Goal: Task Accomplishment & Management: Complete application form

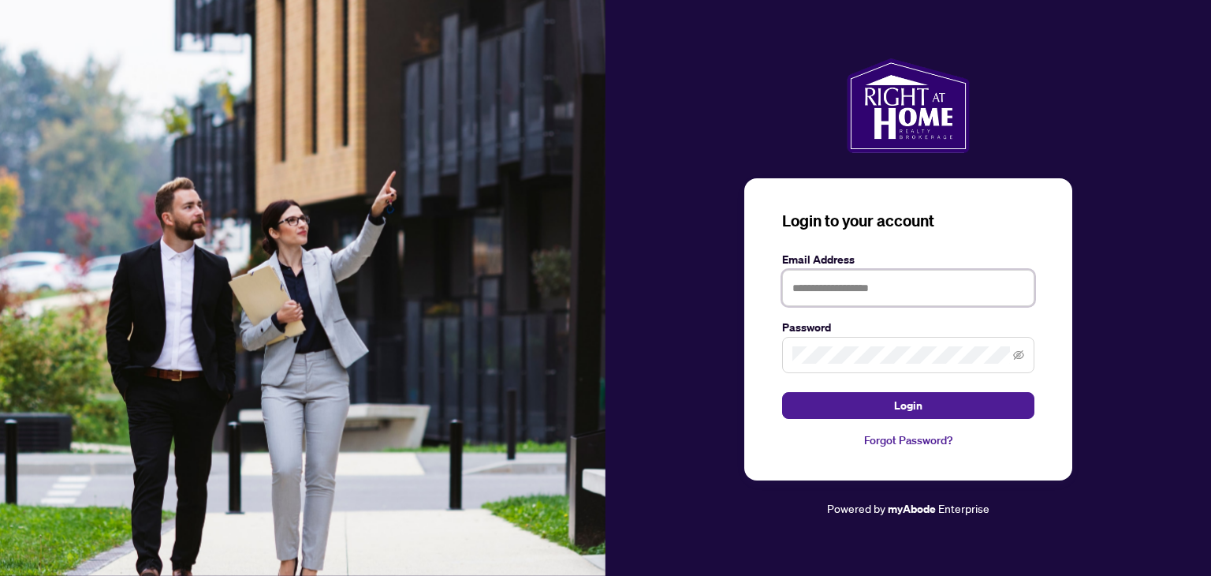
click at [833, 285] on input "text" at bounding box center [908, 288] width 252 height 36
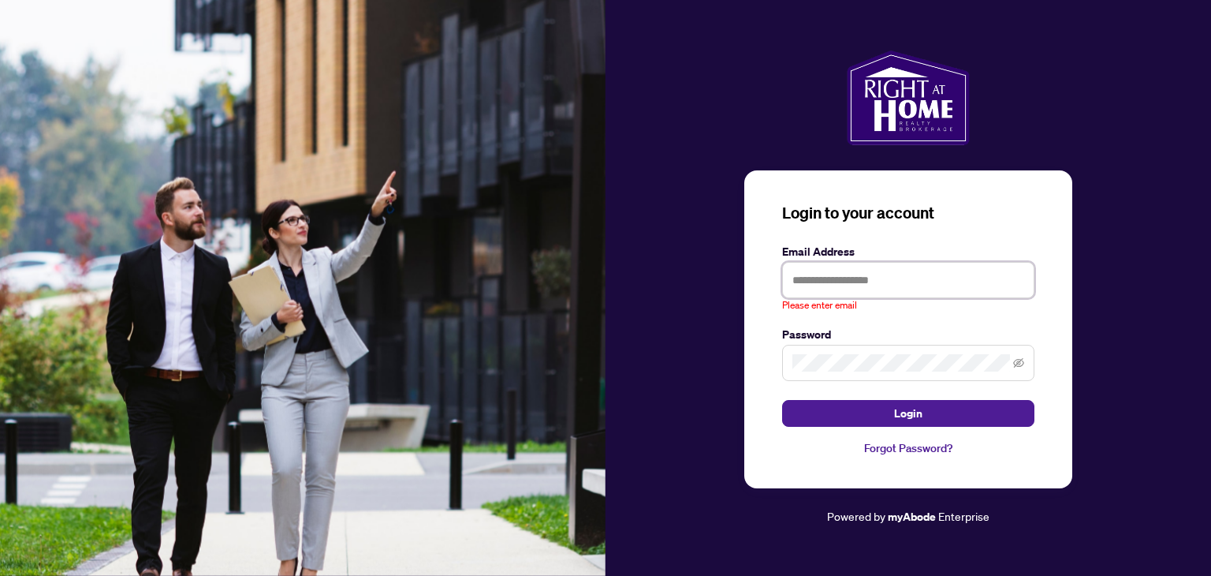
type input "**********"
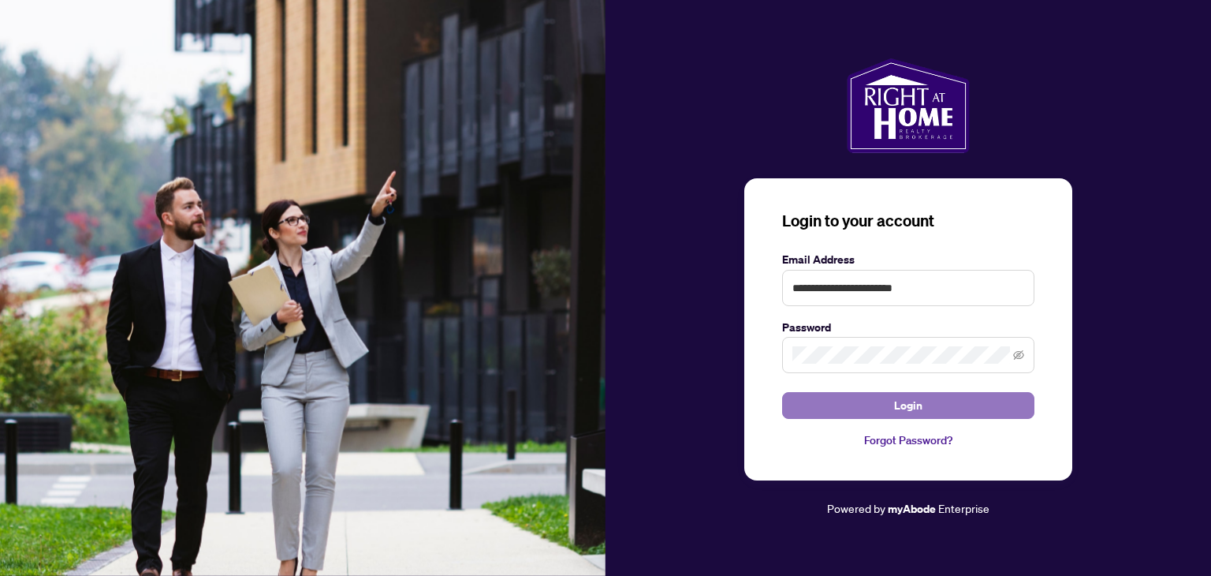
click at [876, 417] on button "Login" at bounding box center [908, 405] width 252 height 27
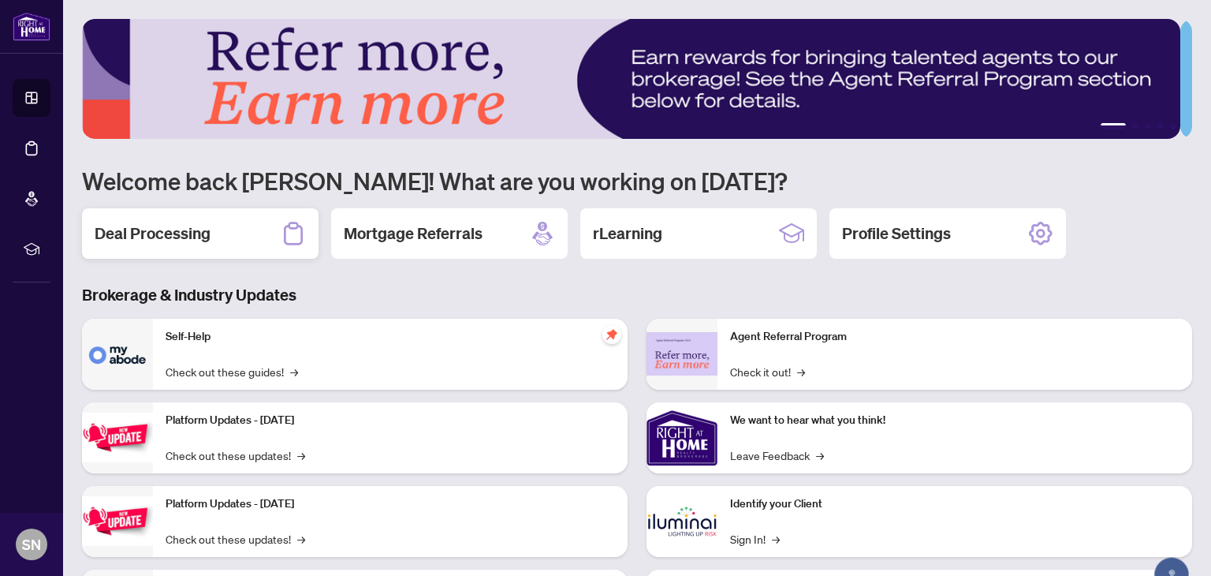
click at [147, 237] on h2 "Deal Processing" at bounding box center [153, 233] width 116 height 22
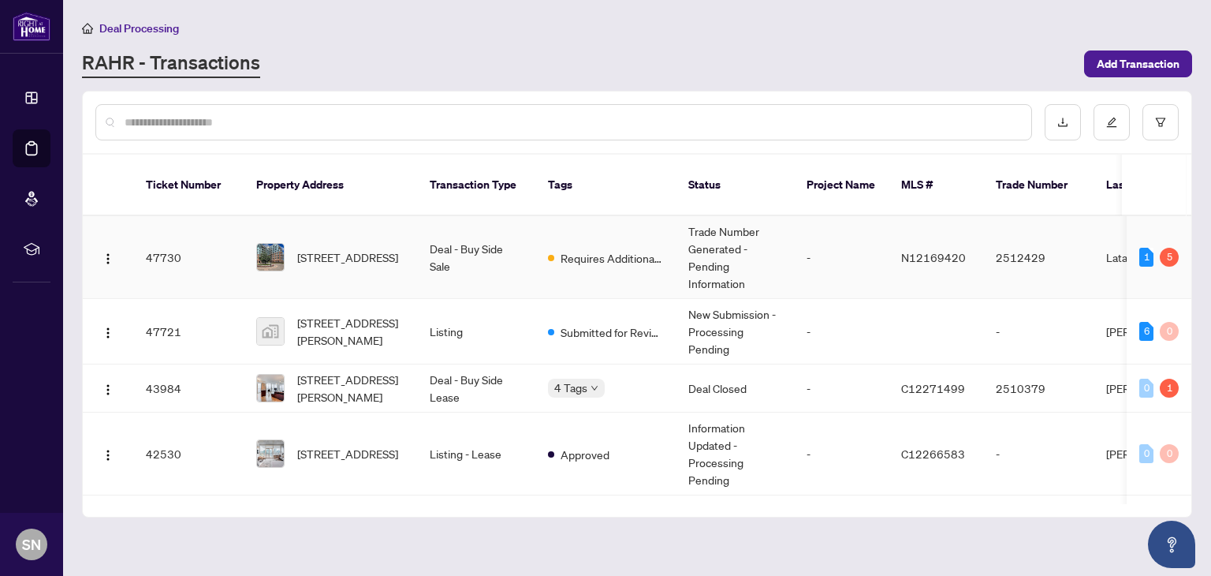
click at [352, 248] on span "[STREET_ADDRESS]" at bounding box center [347, 256] width 101 height 17
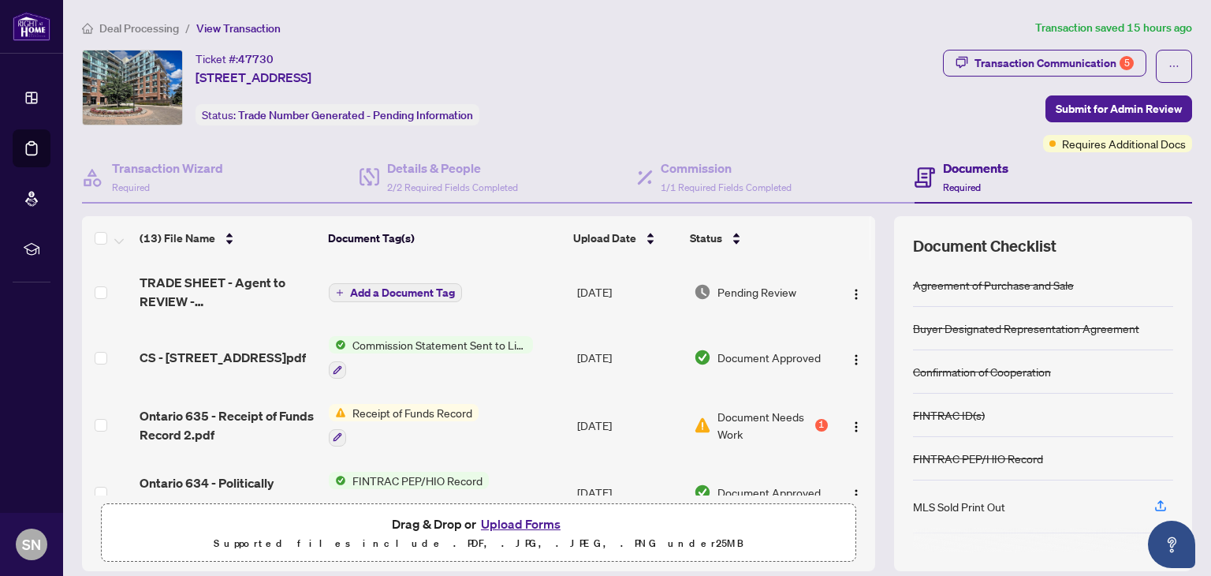
click at [431, 411] on span "Receipt of Funds Record" at bounding box center [412, 412] width 132 height 17
click at [367, 483] on span "Receipt of Funds Record" at bounding box center [396, 487] width 132 height 17
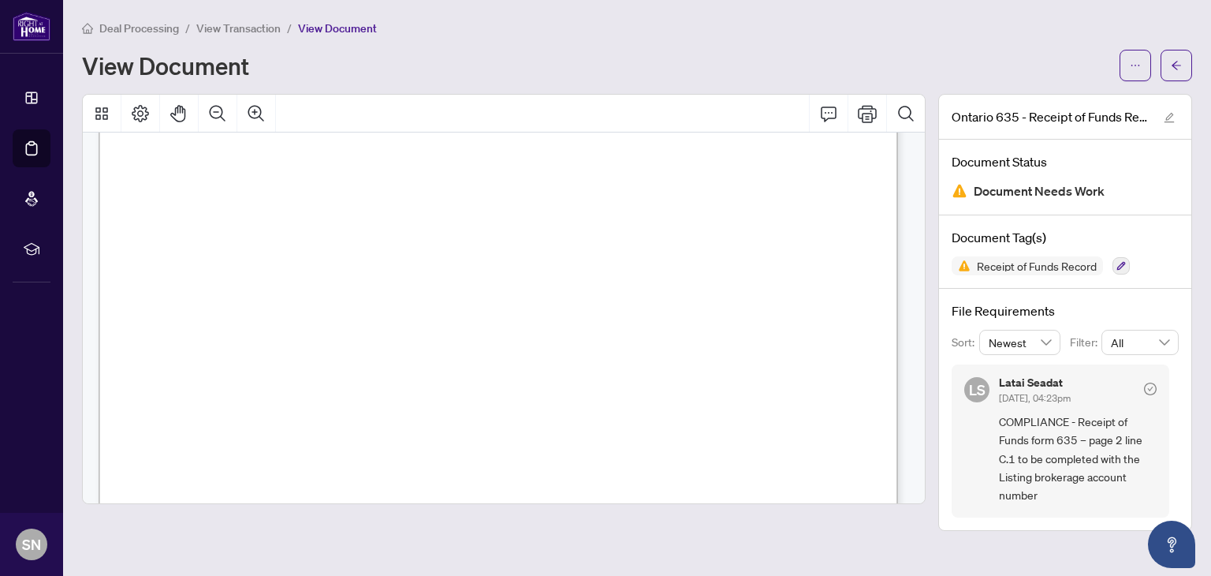
scroll to position [1135, 0]
drag, startPoint x: 373, startPoint y: 330, endPoint x: 449, endPoint y: 334, distance: 76.6
click at [444, 334] on span "15520319152" at bounding box center [407, 333] width 73 height 13
click at [423, 250] on span "transaction and that functions as an account for the Funds:" at bounding box center [287, 251] width 272 height 12
click at [1112, 65] on div "View Document" at bounding box center [637, 66] width 1110 height 32
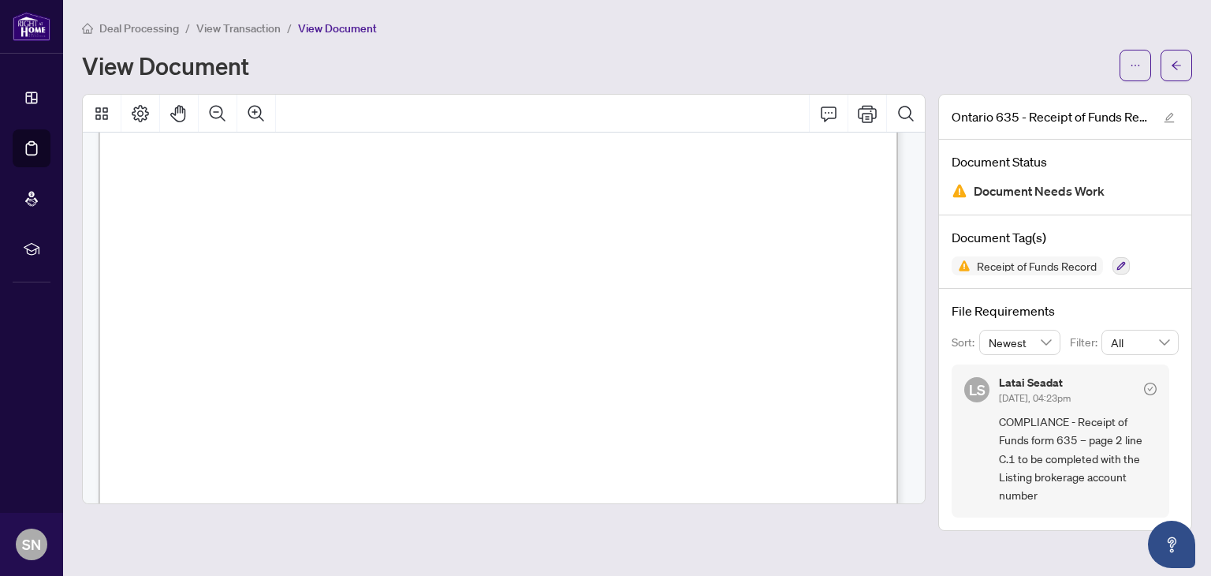
click at [1117, 65] on div "View Document" at bounding box center [637, 66] width 1110 height 32
click at [1123, 65] on button "button" at bounding box center [1136, 66] width 32 height 32
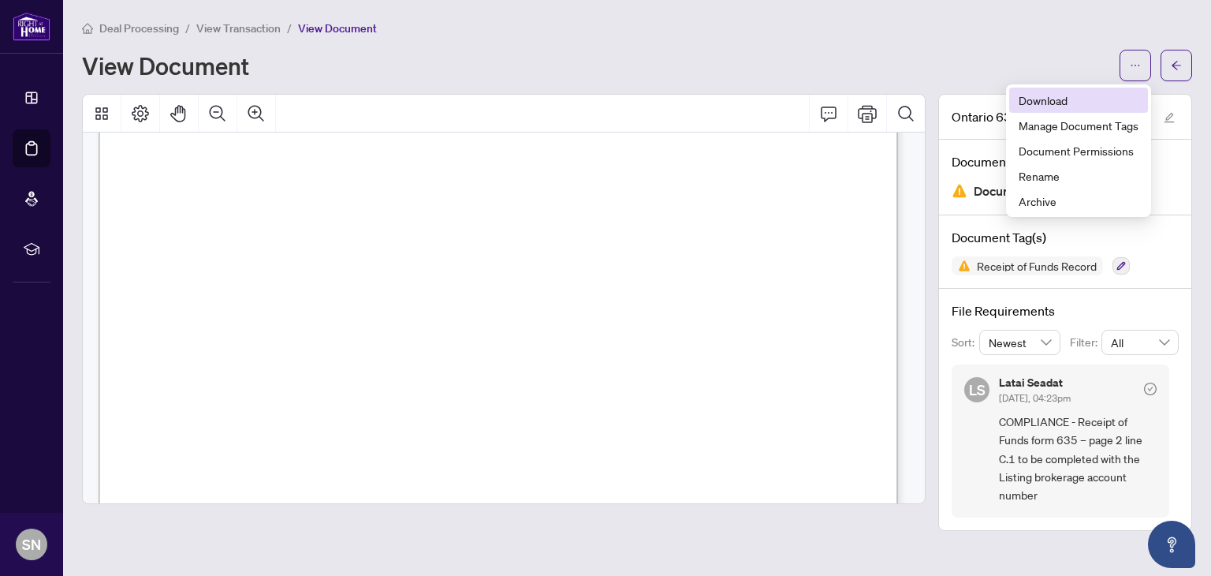
click at [1085, 96] on span "Download" at bounding box center [1079, 99] width 120 height 17
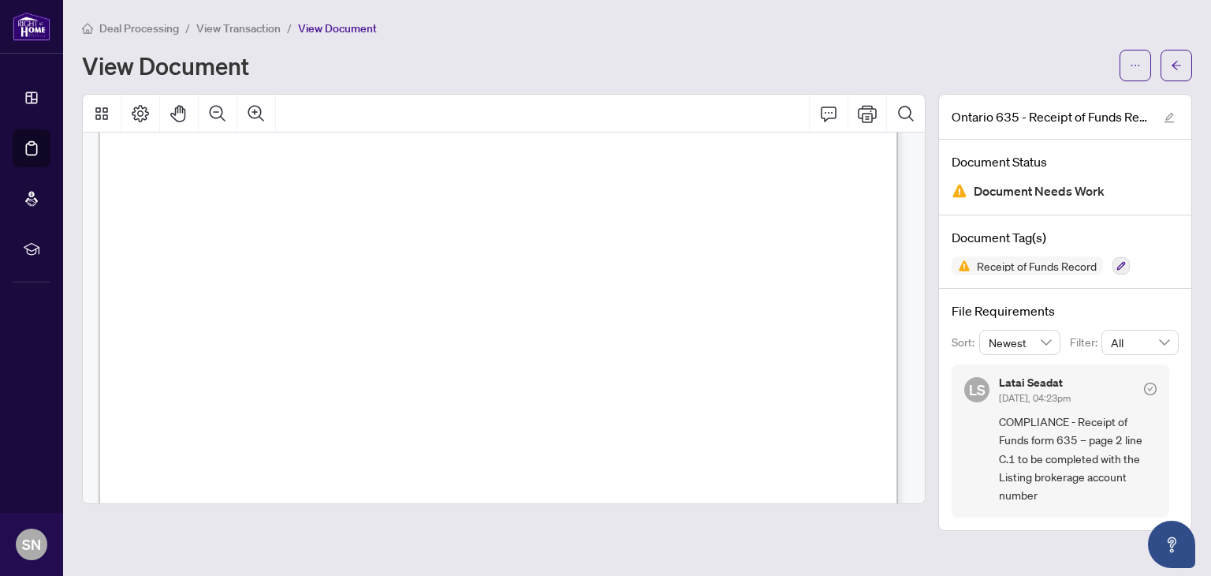
click at [350, 304] on span "The account from which the funds are drawn is “affected”." at bounding box center [284, 301] width 267 height 9
click at [1176, 67] on icon "arrow-left" at bounding box center [1176, 65] width 9 height 9
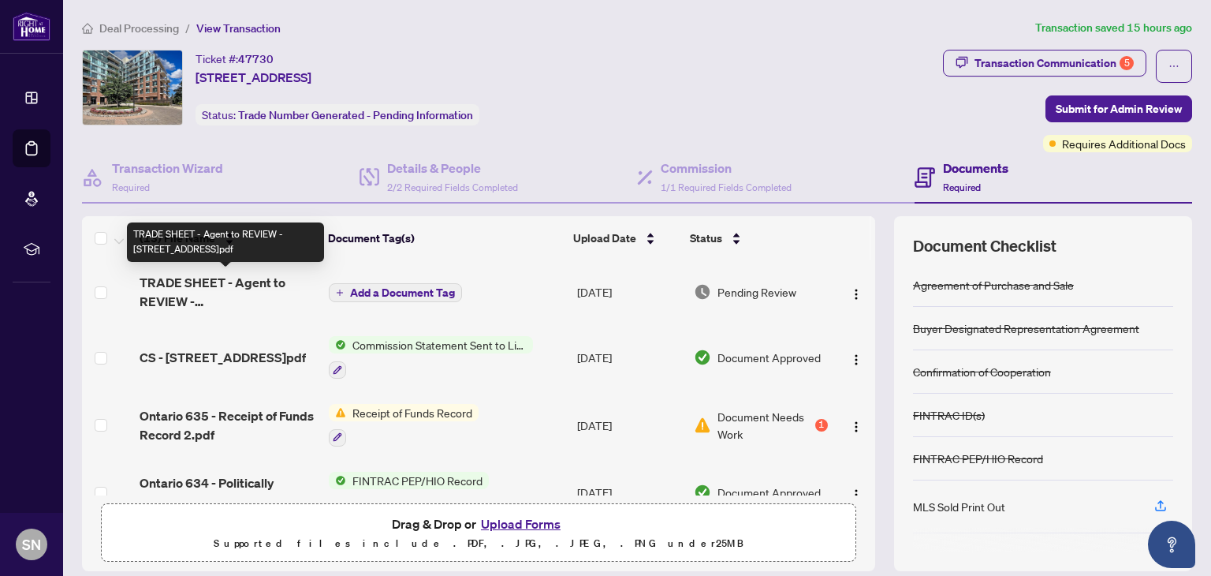
click at [221, 294] on span "TRADE SHEET - Agent to REVIEW - [STREET_ADDRESS]pdf" at bounding box center [228, 292] width 177 height 38
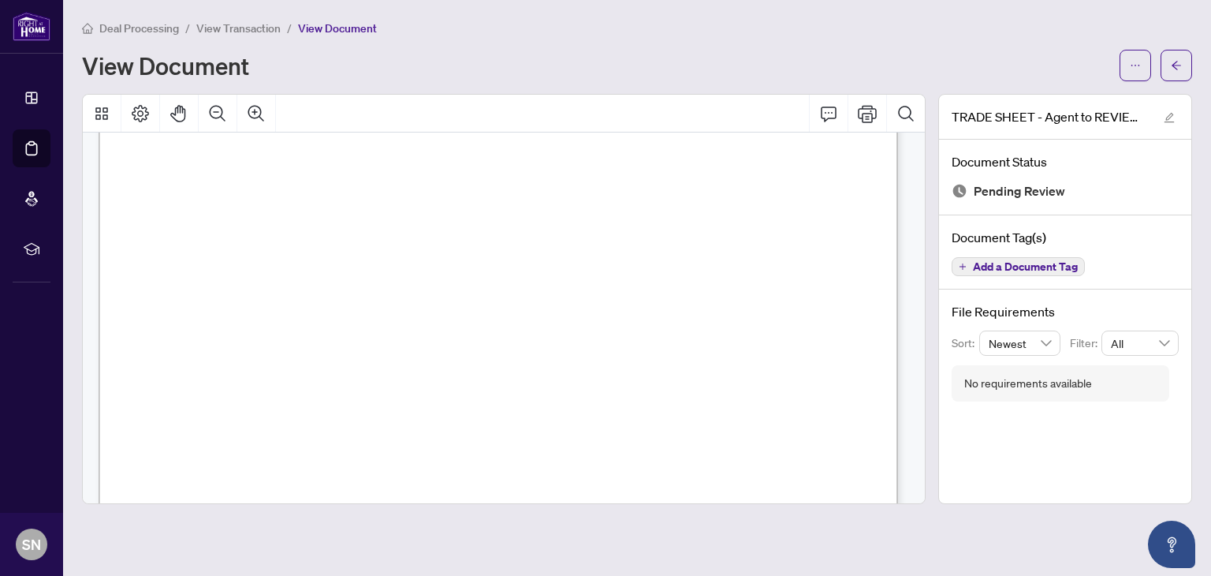
scroll to position [316, 0]
click at [1145, 65] on button "button" at bounding box center [1136, 66] width 32 height 32
click at [1087, 93] on span "Download" at bounding box center [1079, 99] width 120 height 17
click at [1172, 61] on icon "arrow-left" at bounding box center [1176, 65] width 11 height 11
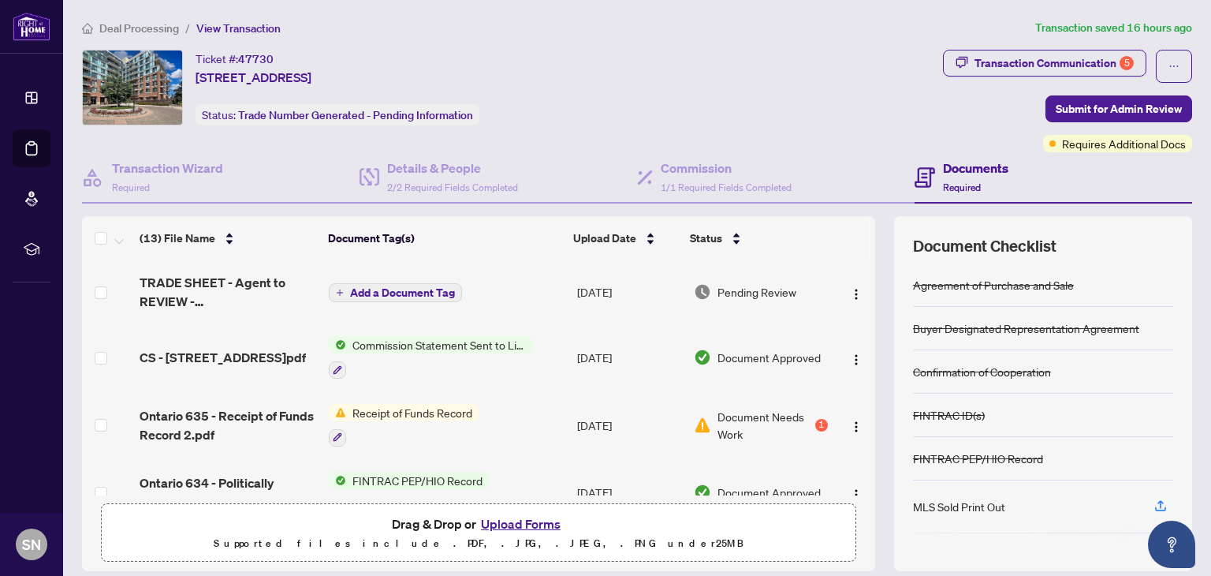
click at [532, 523] on button "Upload Forms" at bounding box center [520, 523] width 89 height 21
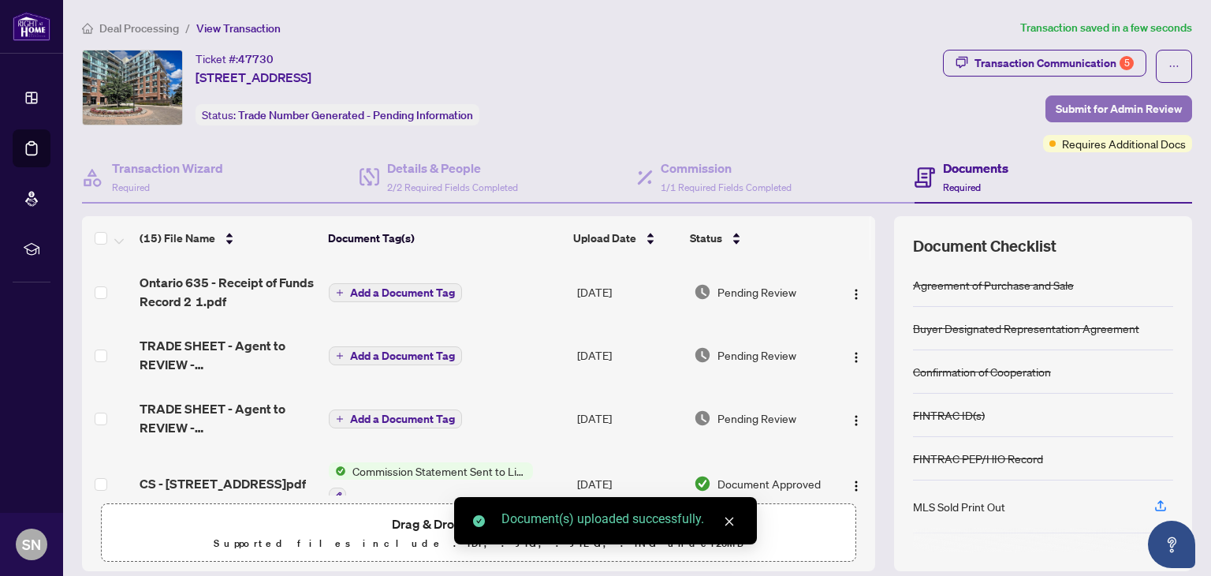
click at [1115, 103] on span "Submit for Admin Review" at bounding box center [1119, 108] width 126 height 25
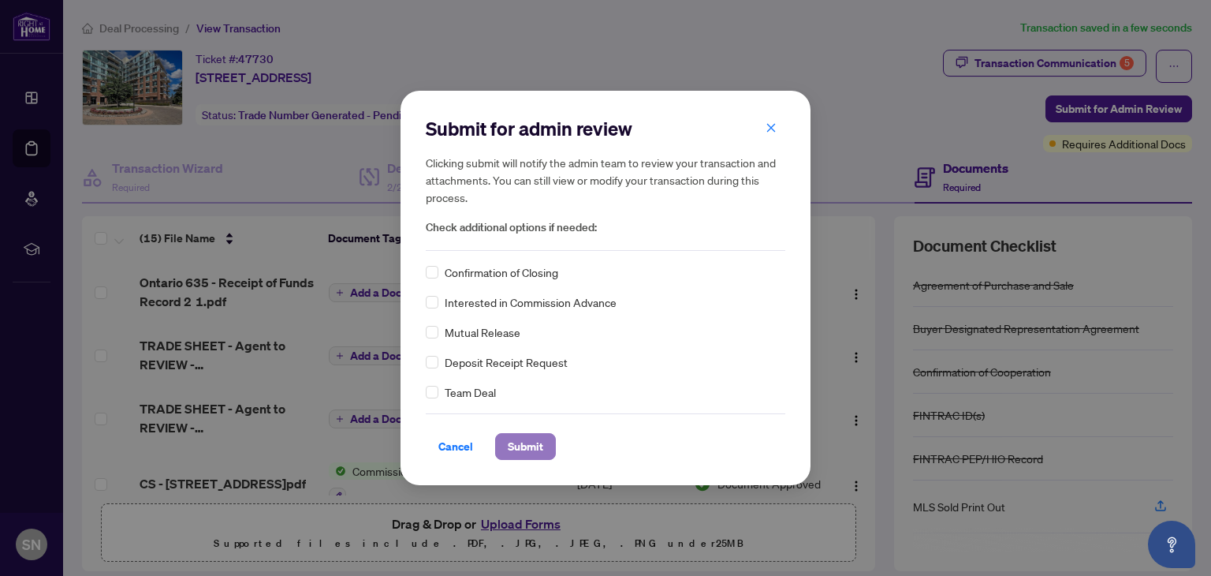
click at [517, 457] on span "Submit" at bounding box center [525, 446] width 35 height 25
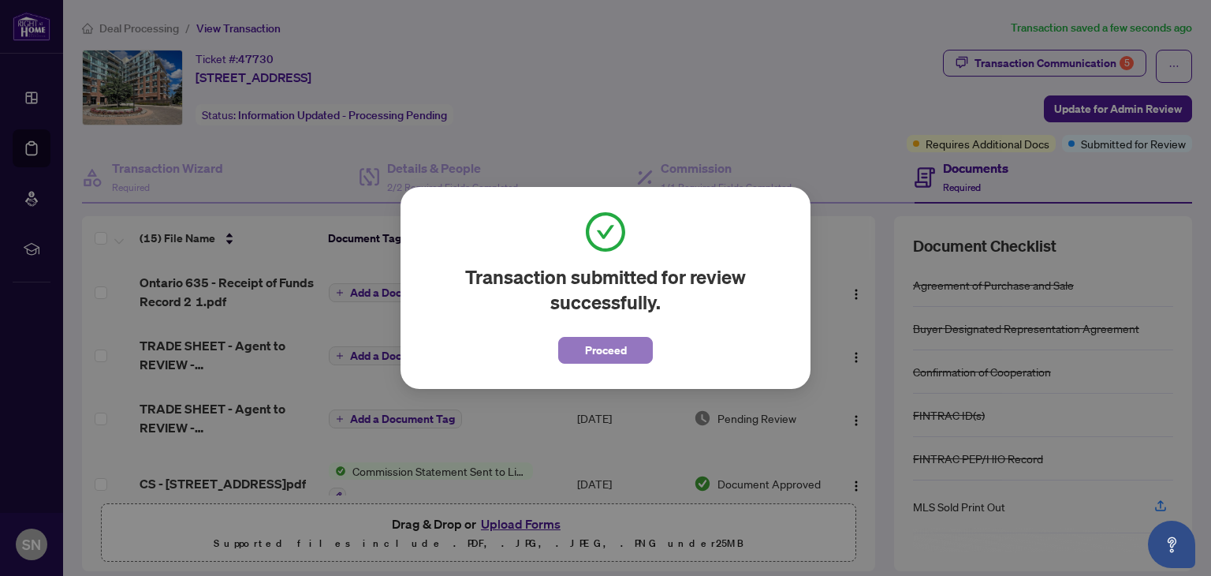
click at [598, 351] on span "Proceed" at bounding box center [606, 349] width 42 height 25
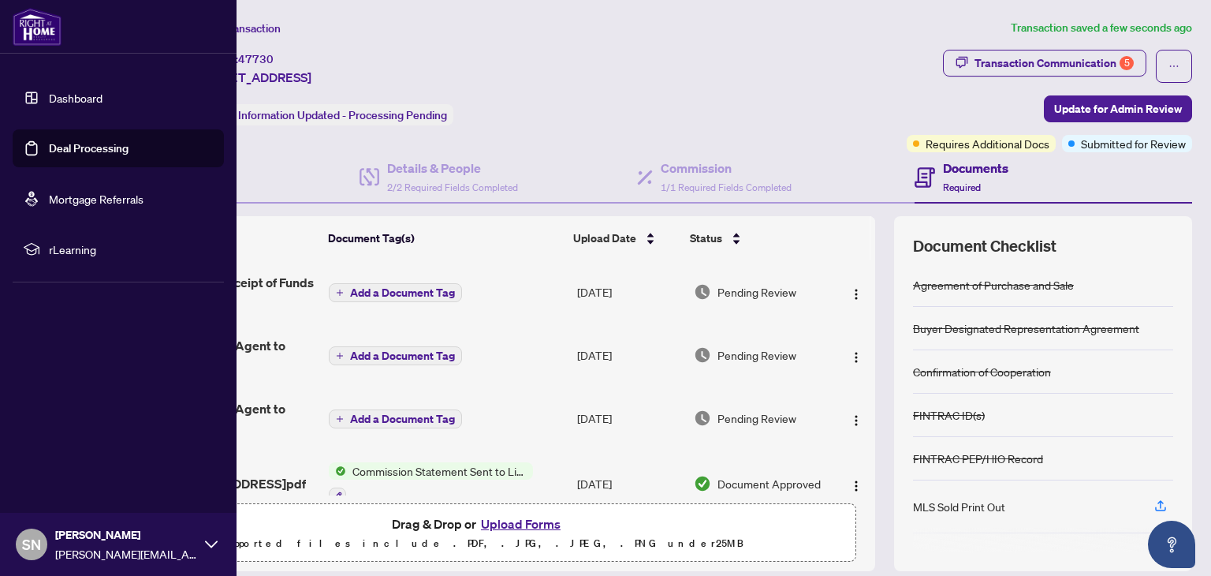
click at [28, 32] on img at bounding box center [37, 27] width 49 height 38
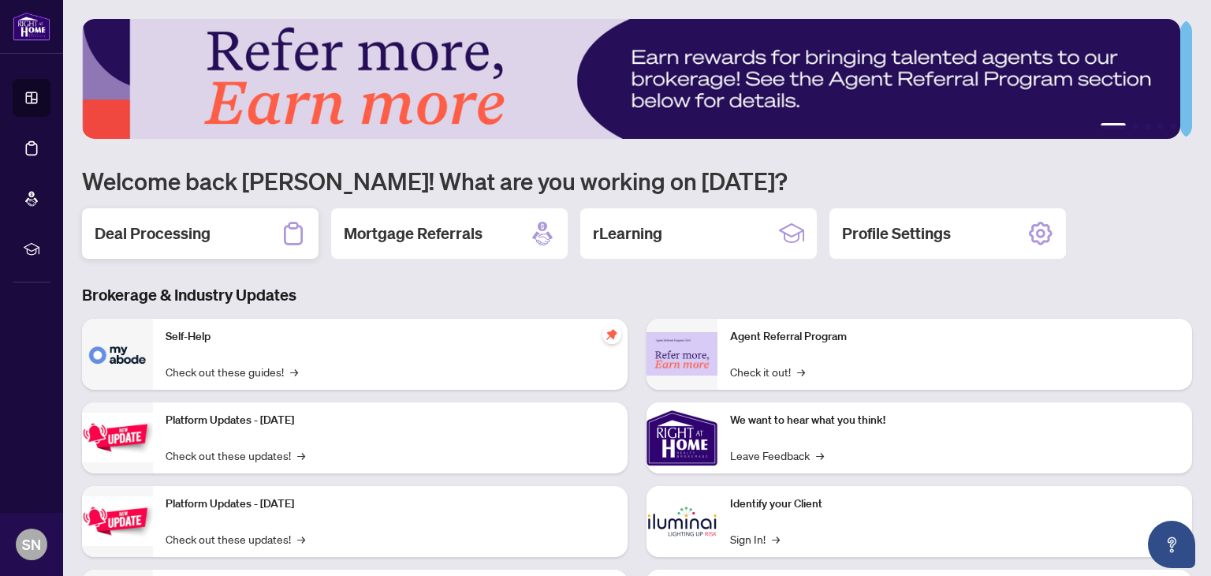
click at [145, 228] on h2 "Deal Processing" at bounding box center [153, 233] width 116 height 22
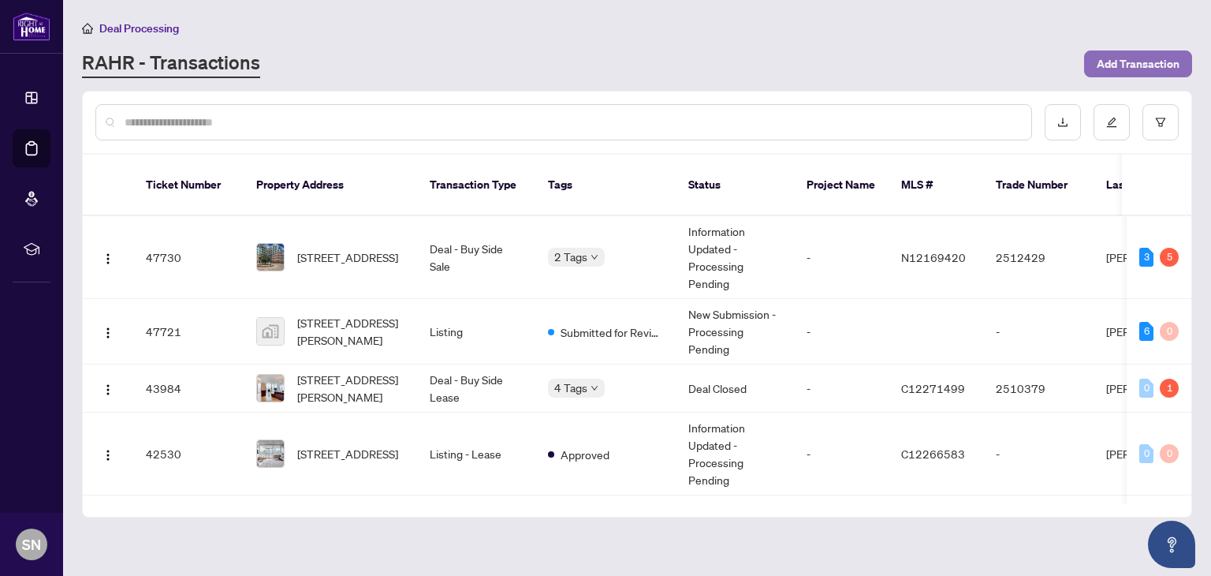
click at [1156, 62] on span "Add Transaction" at bounding box center [1138, 63] width 83 height 25
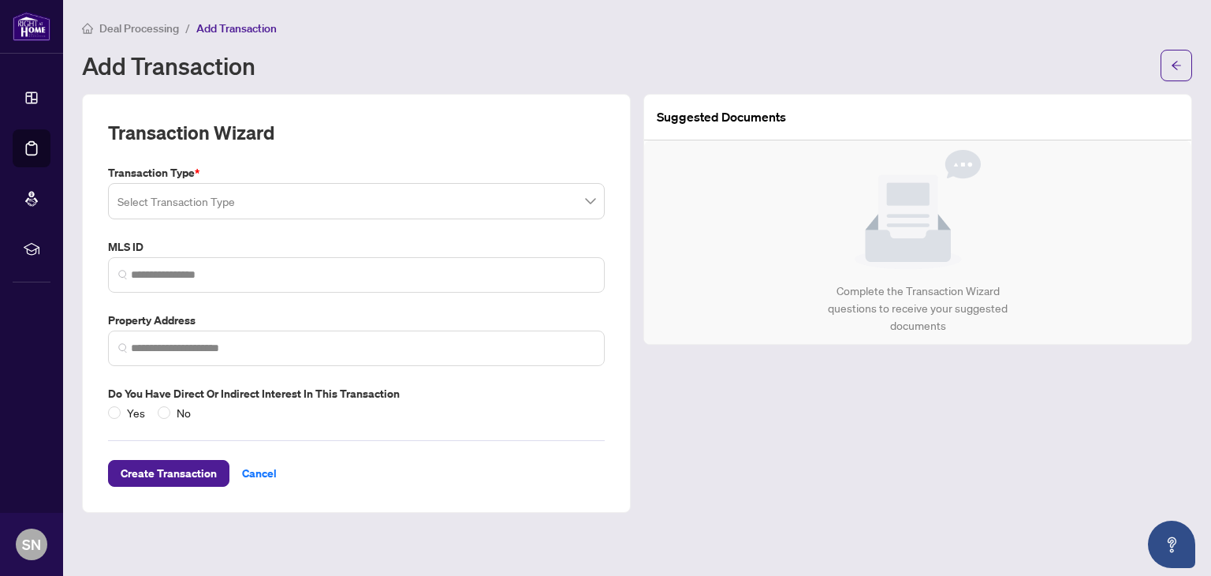
click at [177, 207] on input "search" at bounding box center [349, 203] width 464 height 35
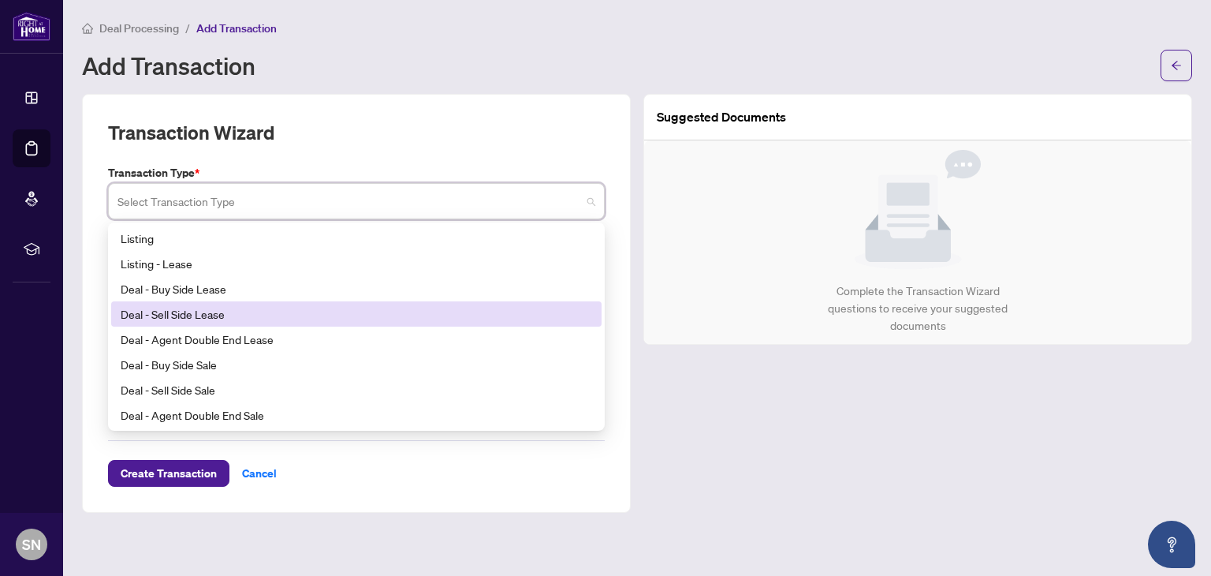
click at [151, 322] on div "Deal - Sell Side Lease" at bounding box center [357, 313] width 472 height 17
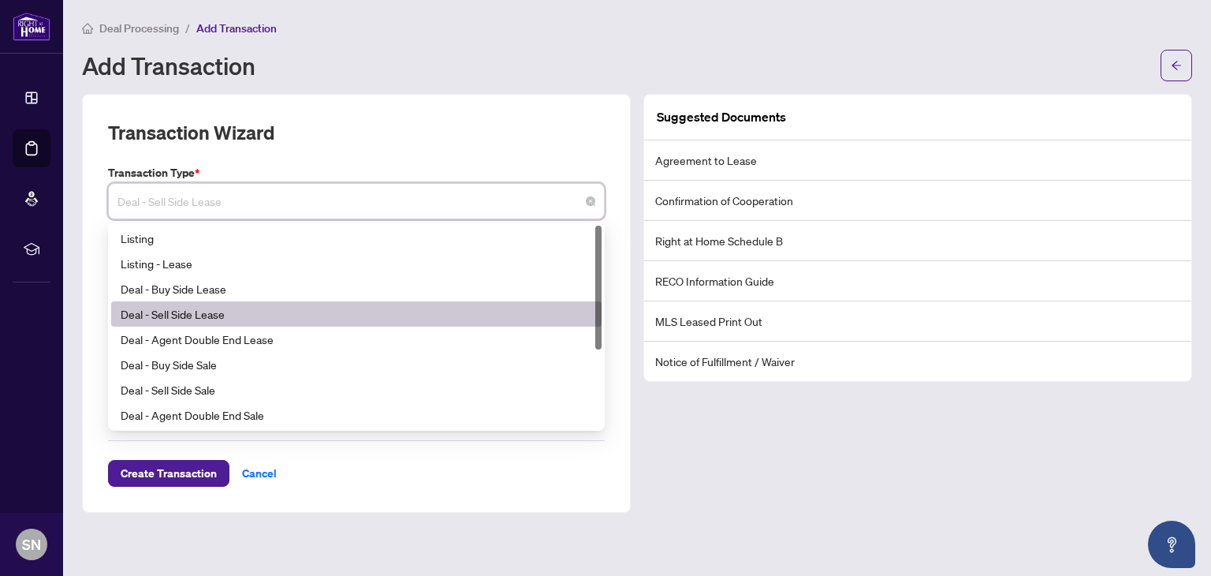
click at [142, 207] on span "Deal - Sell Side Lease" at bounding box center [356, 201] width 478 height 30
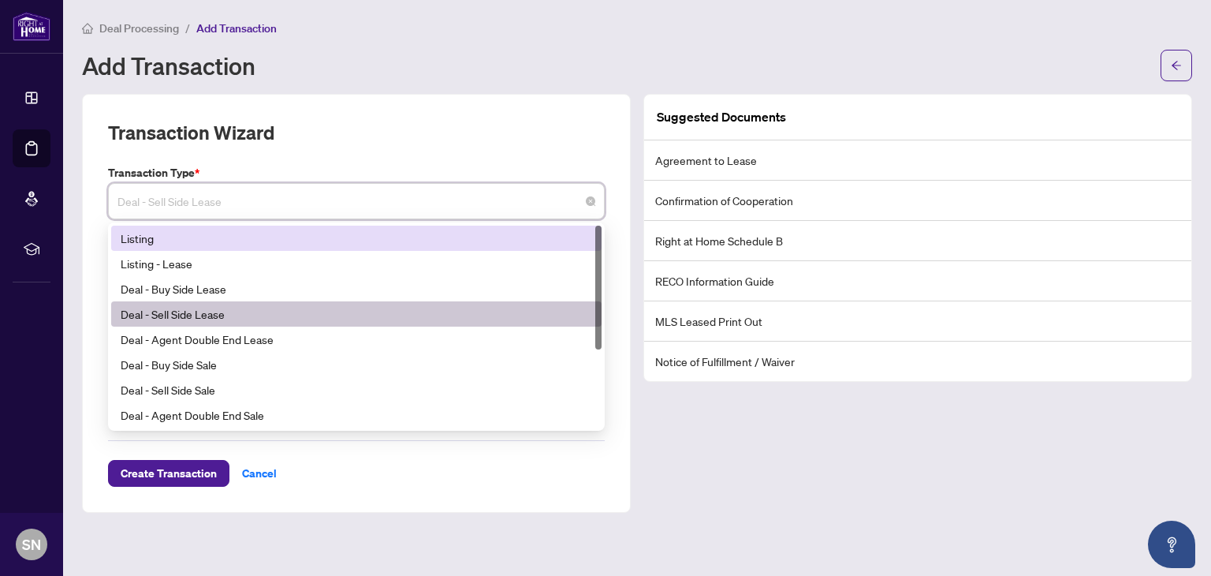
click at [145, 244] on div "Listing" at bounding box center [357, 237] width 472 height 17
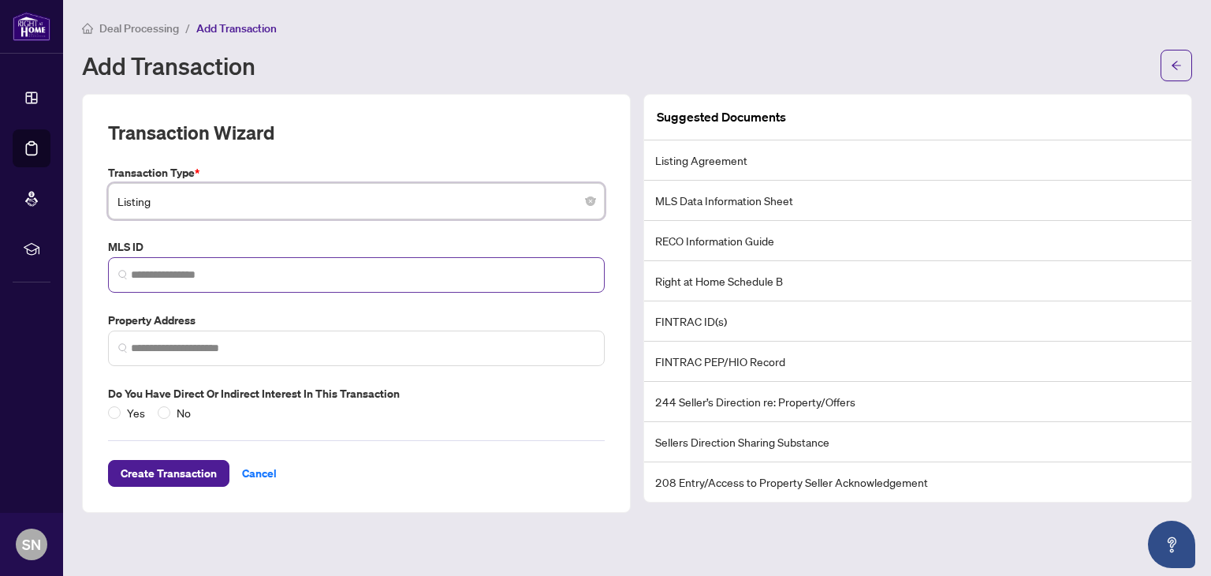
click at [142, 283] on span at bounding box center [356, 274] width 497 height 35
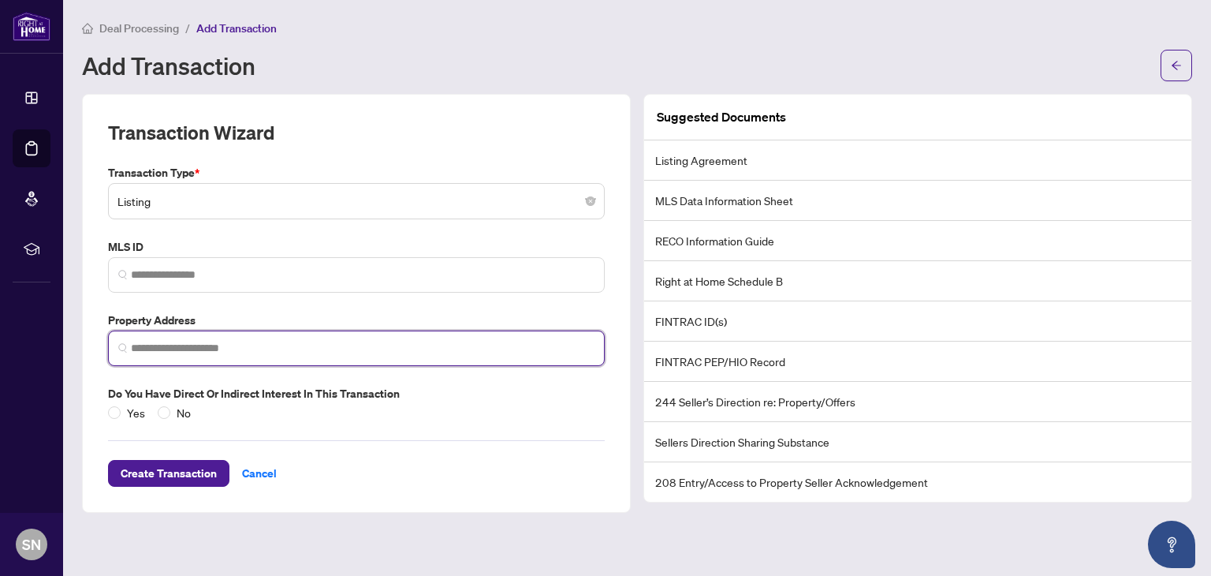
click at [164, 354] on input "search" at bounding box center [363, 348] width 464 height 17
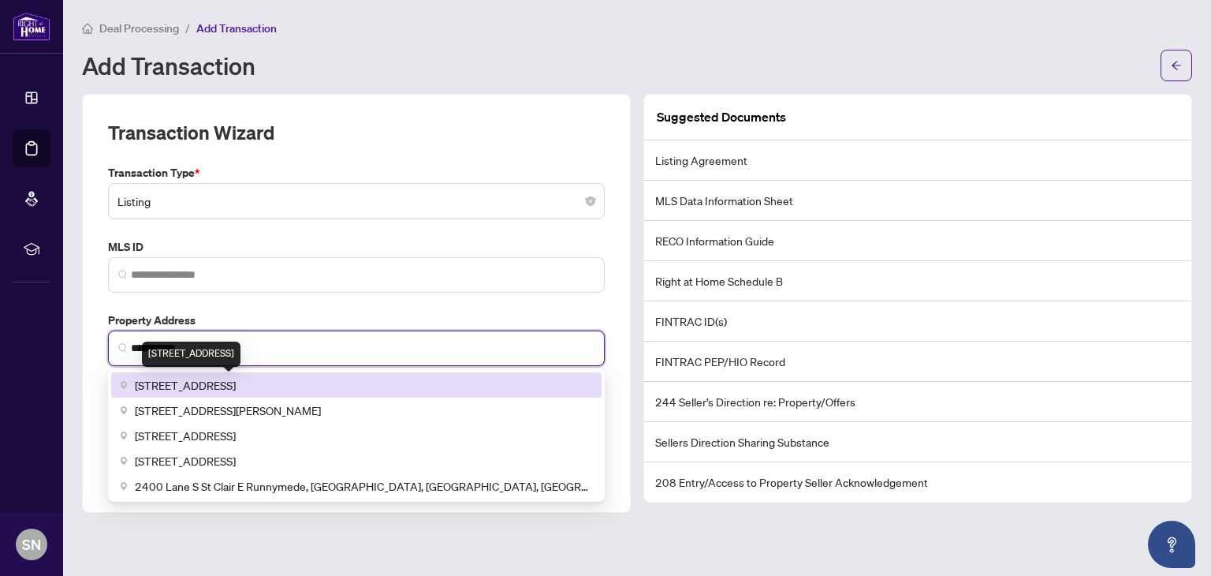
click at [181, 386] on span "[STREET_ADDRESS]" at bounding box center [185, 384] width 101 height 17
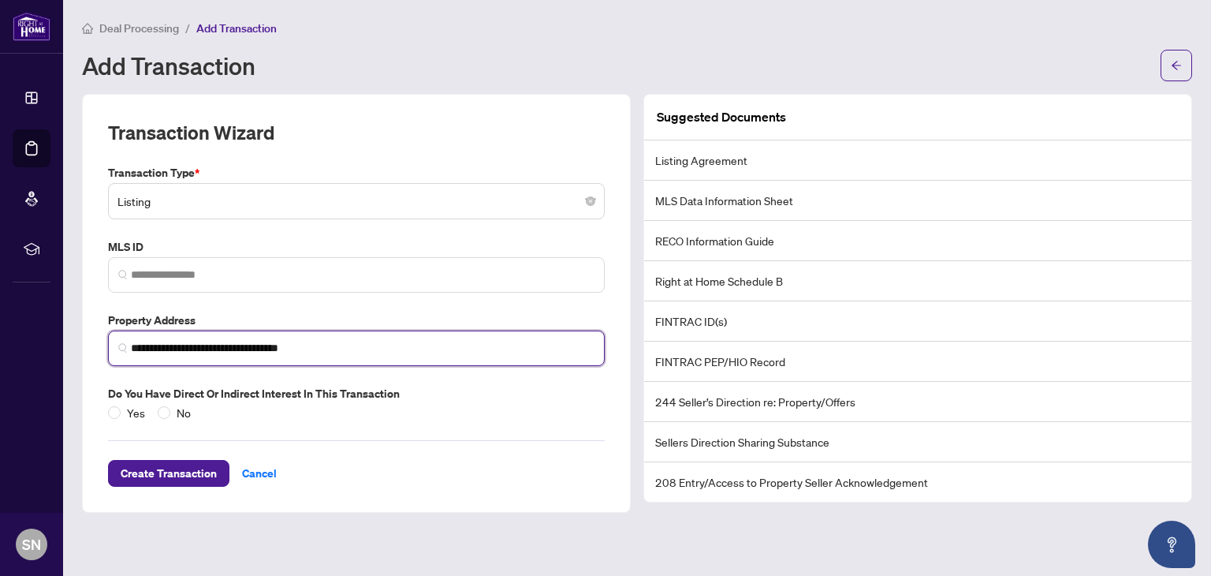
type input "**********"
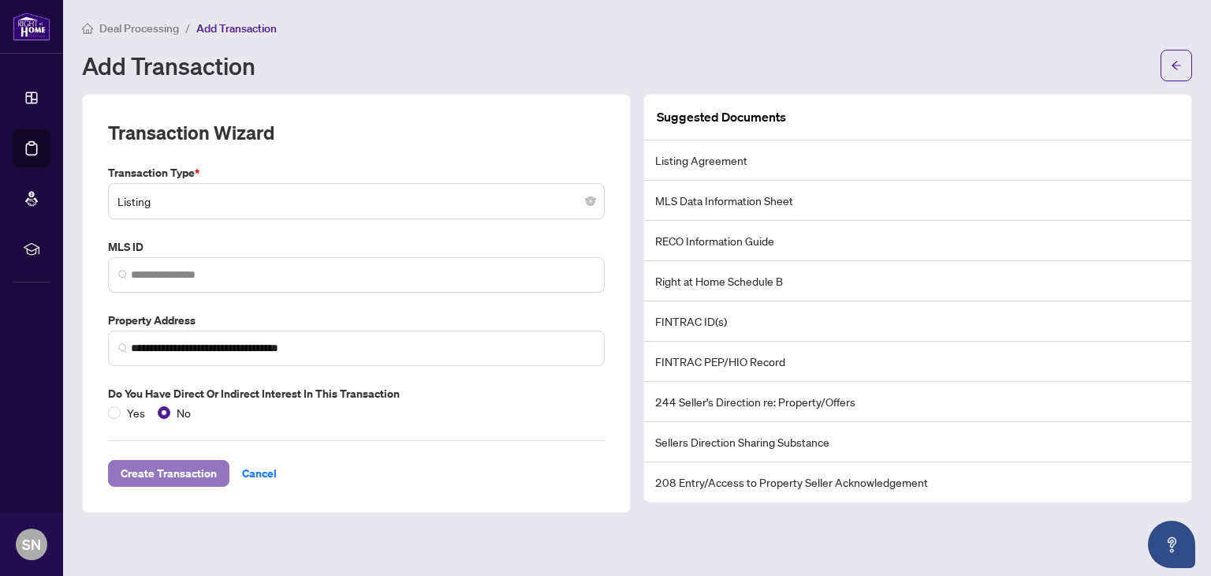
click at [162, 470] on span "Create Transaction" at bounding box center [169, 472] width 96 height 25
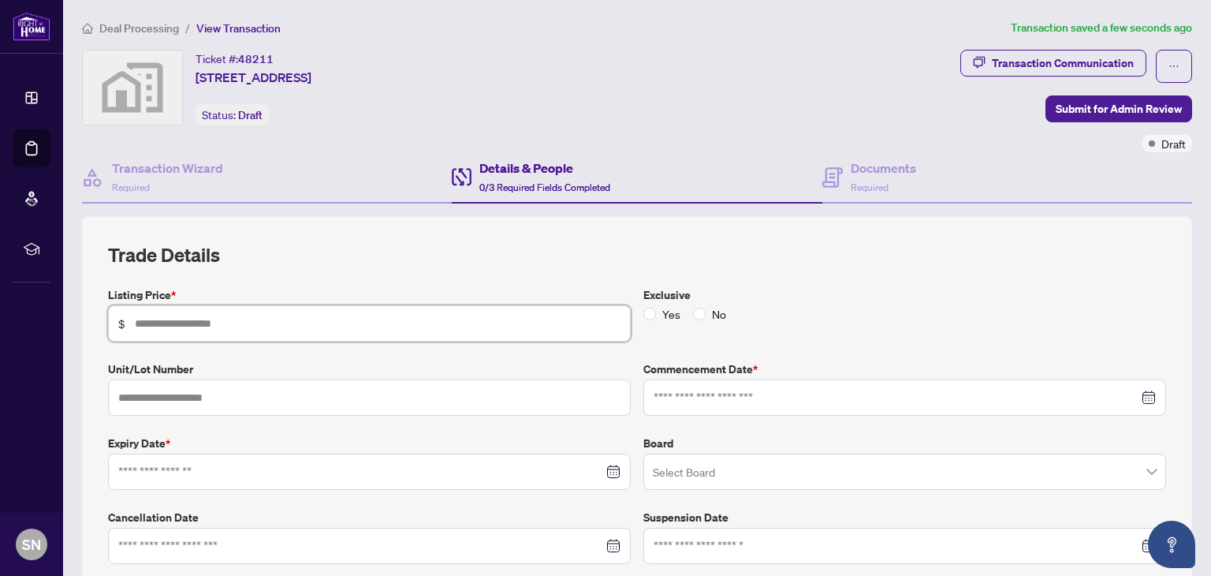
click at [267, 315] on input "text" at bounding box center [378, 323] width 486 height 17
type input "*********"
click at [694, 395] on input at bounding box center [896, 397] width 485 height 17
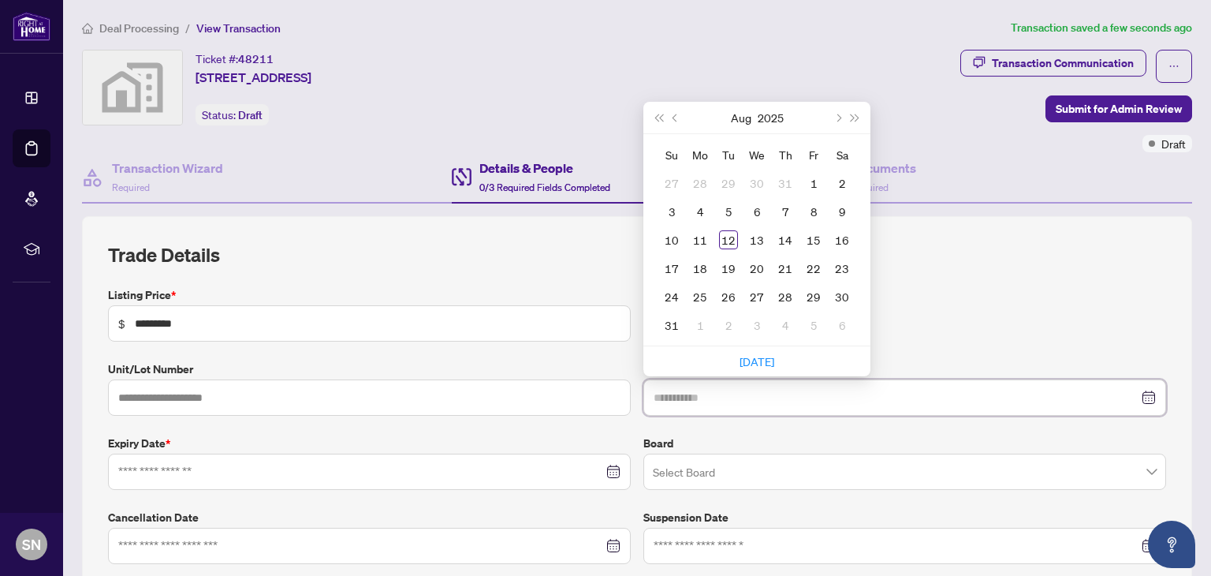
type input "**********"
click at [694, 267] on div "18" at bounding box center [700, 268] width 19 height 19
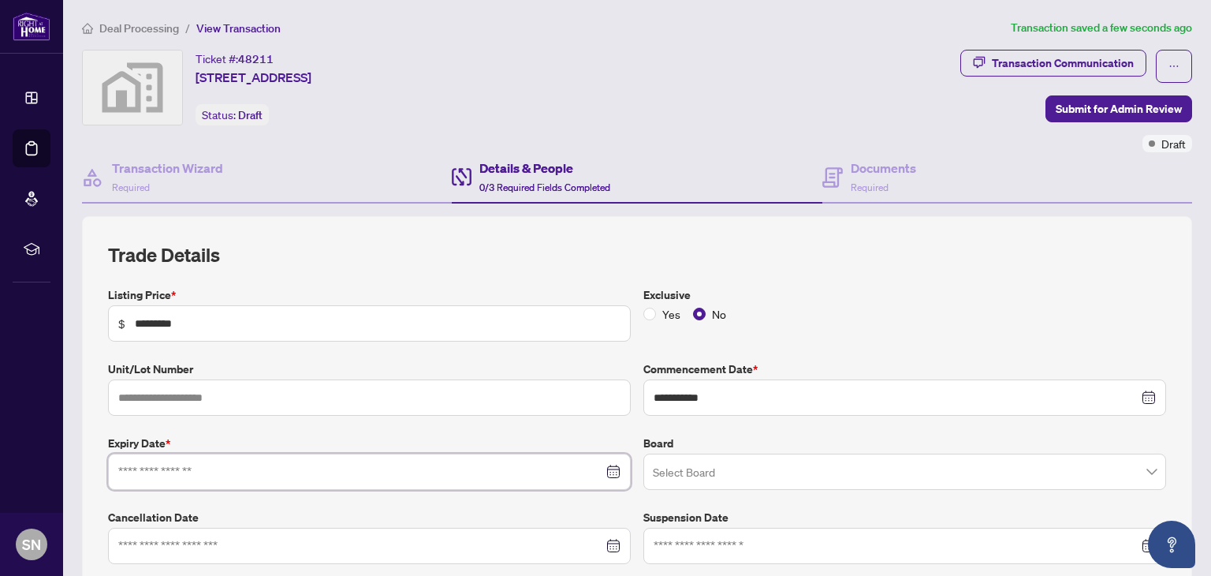
click at [249, 472] on input at bounding box center [360, 471] width 485 height 17
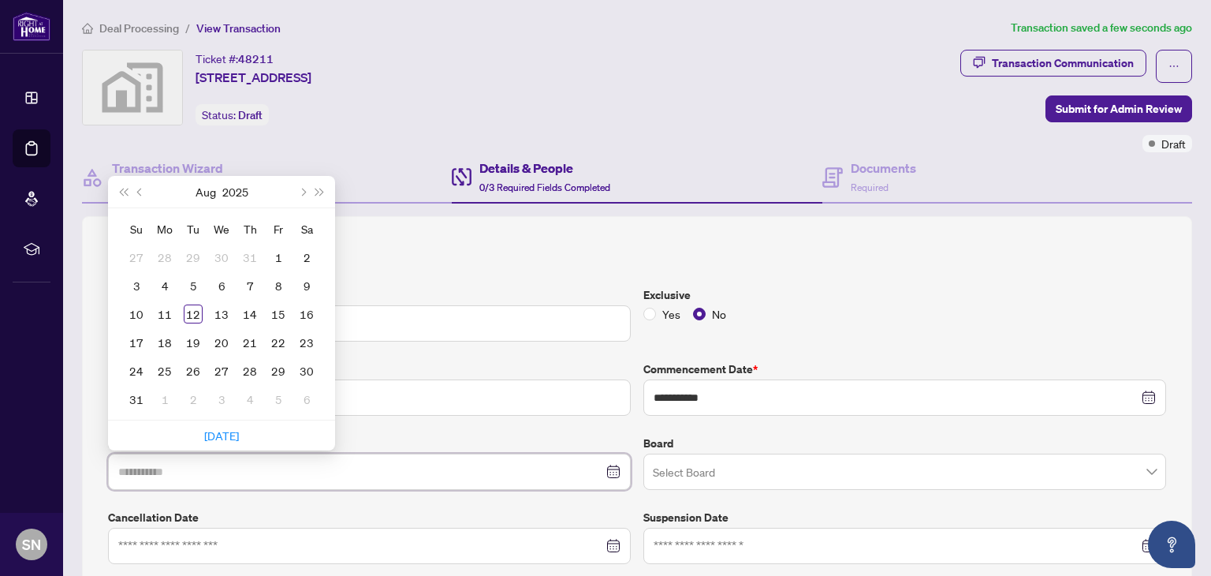
type input "**********"
click at [302, 192] on span "Next month (PageDown)" at bounding box center [302, 192] width 8 height 8
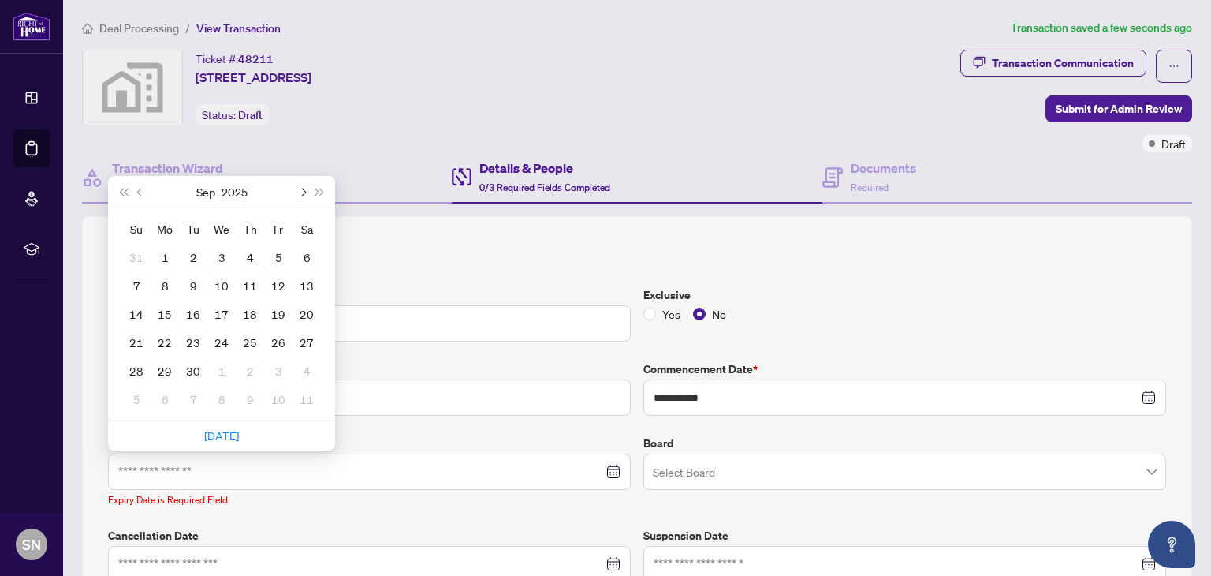
click at [302, 192] on span "Next month (PageDown)" at bounding box center [302, 192] width 8 height 8
type input "**********"
click at [256, 312] on div "18" at bounding box center [249, 313] width 19 height 19
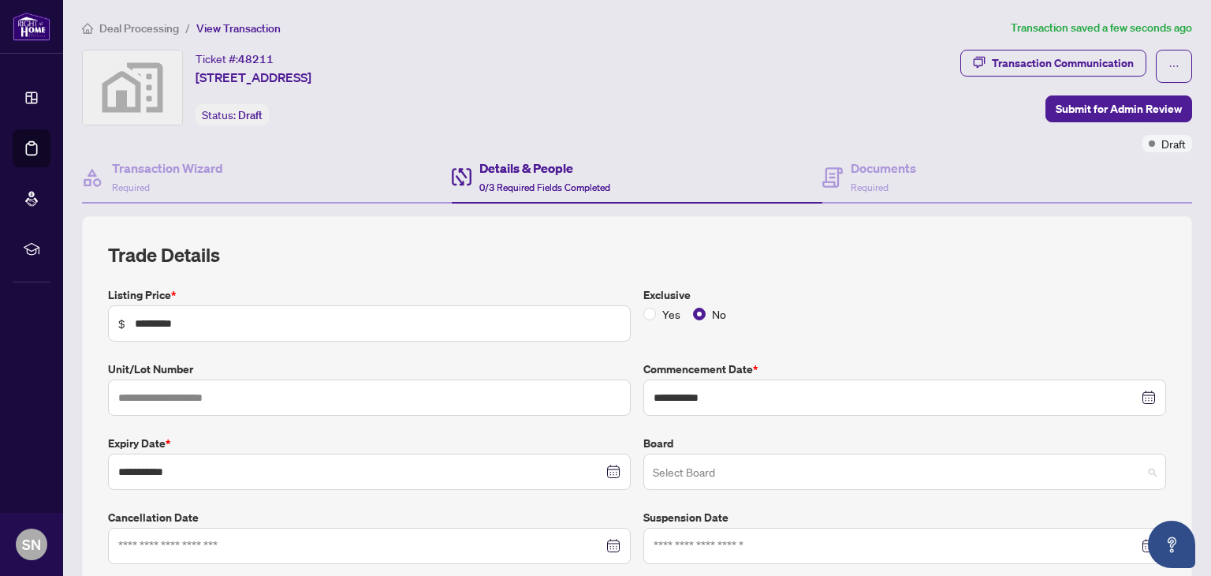
click at [712, 479] on input "search" at bounding box center [898, 474] width 490 height 35
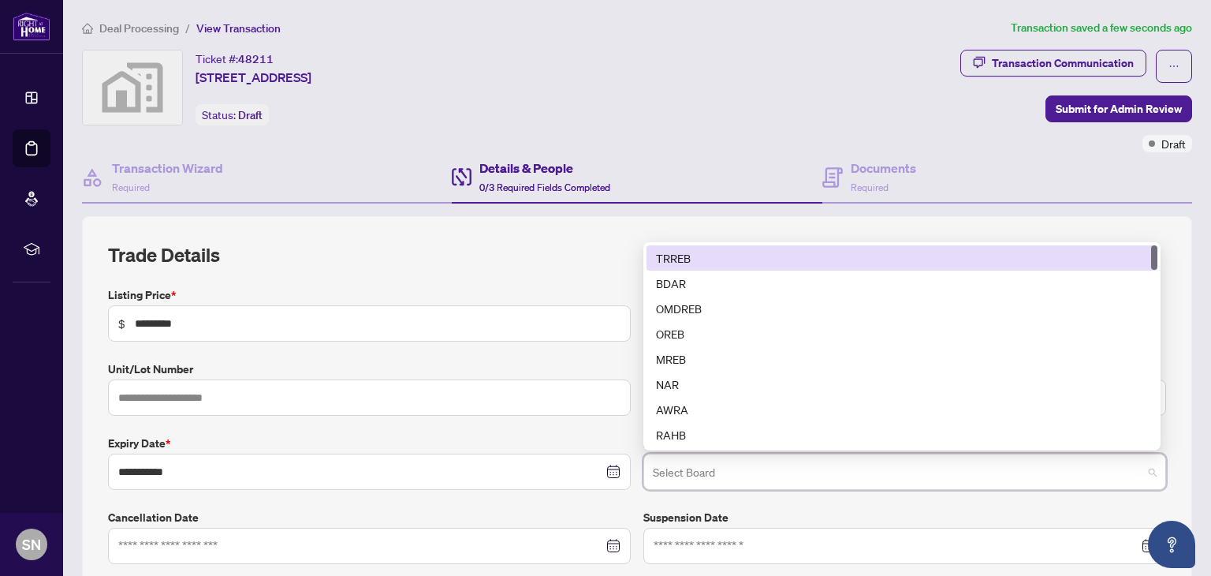
click at [669, 256] on div "TRREB" at bounding box center [902, 257] width 492 height 17
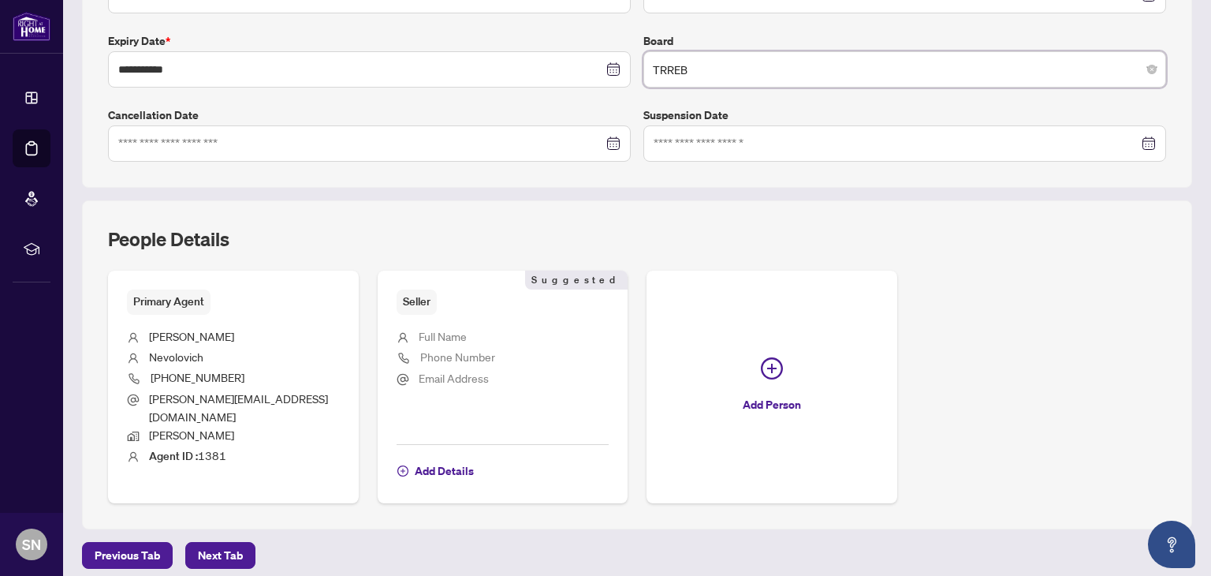
scroll to position [442, 0]
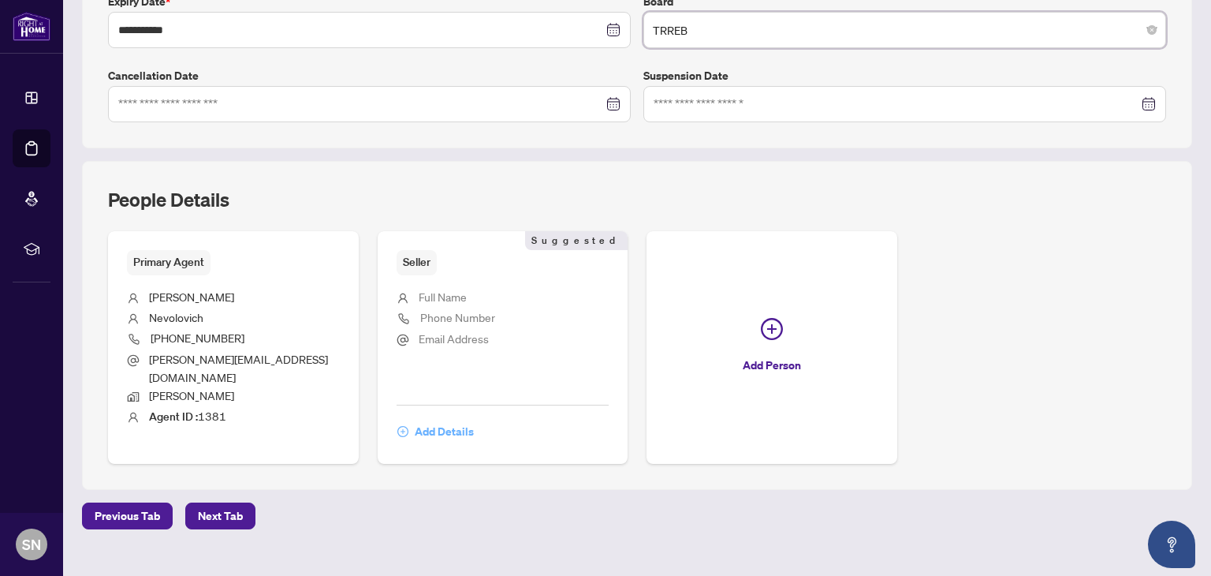
click at [440, 419] on span "Add Details" at bounding box center [444, 431] width 59 height 25
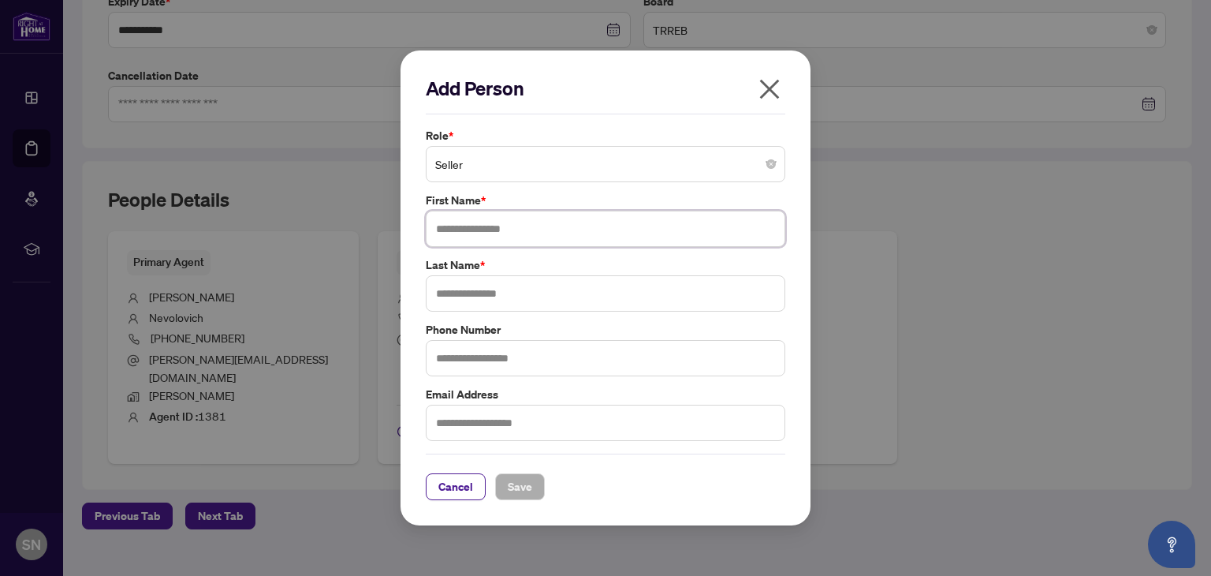
click at [457, 229] on input "text" at bounding box center [606, 229] width 360 height 36
type input "****"
click at [462, 299] on input "text" at bounding box center [606, 293] width 360 height 36
type input "*******"
click at [451, 419] on input "text" at bounding box center [606, 422] width 360 height 36
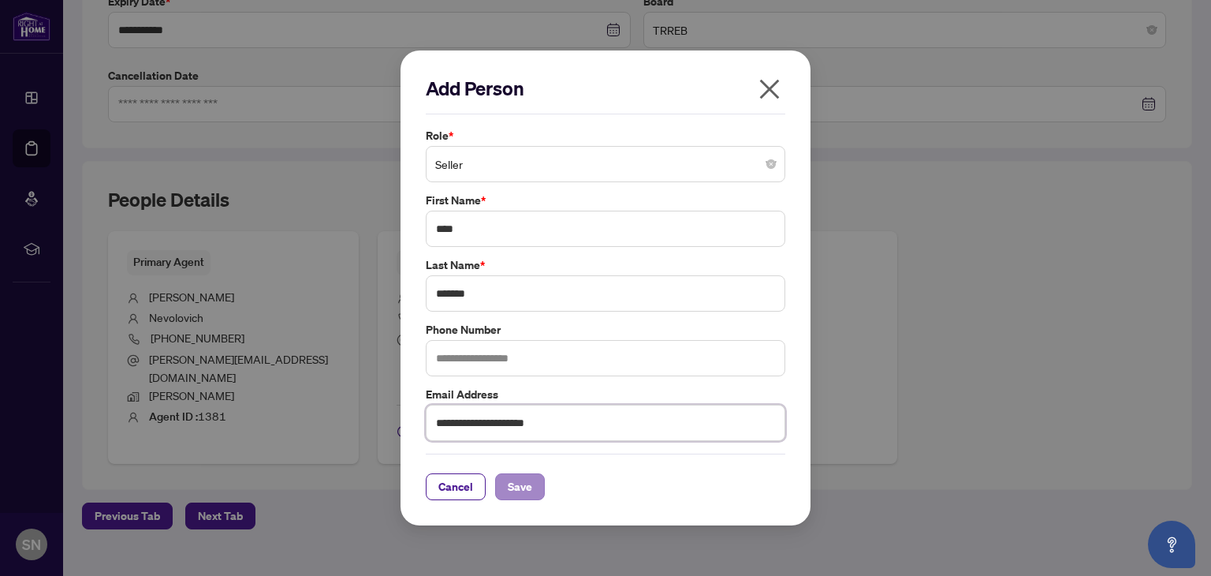
type input "**********"
click at [511, 481] on span "Save" at bounding box center [520, 486] width 24 height 25
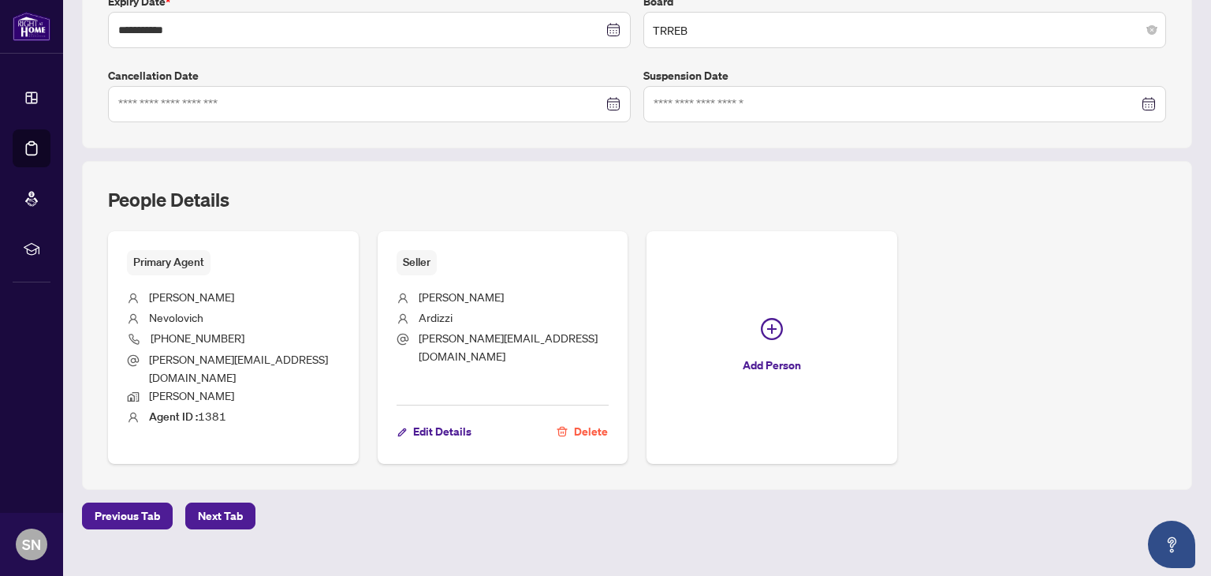
scroll to position [0, 0]
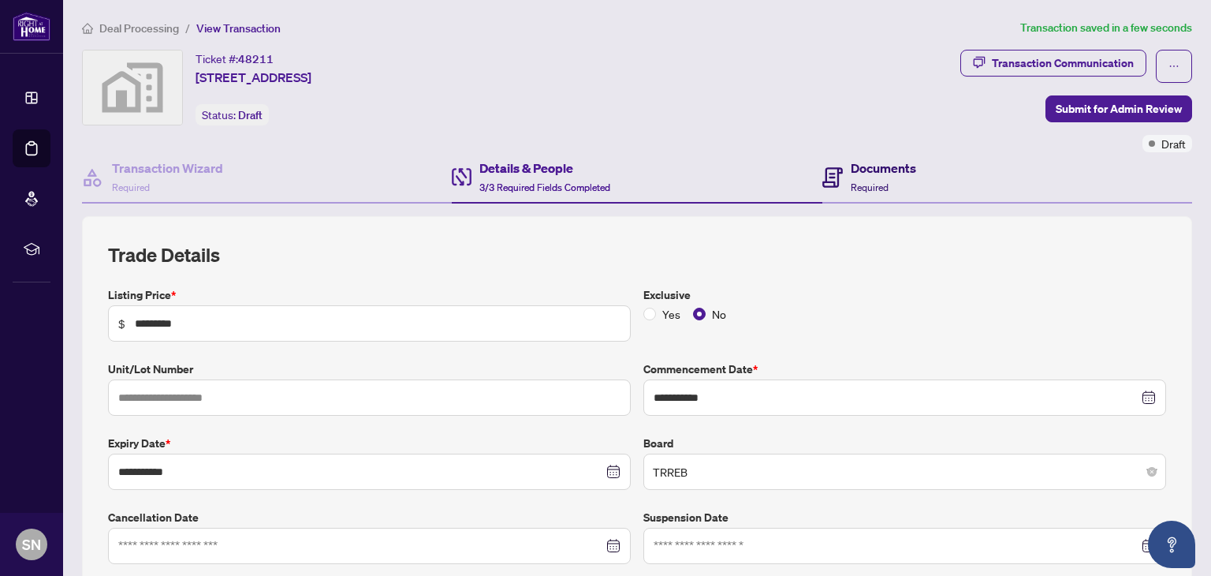
click at [881, 170] on h4 "Documents" at bounding box center [883, 167] width 65 height 19
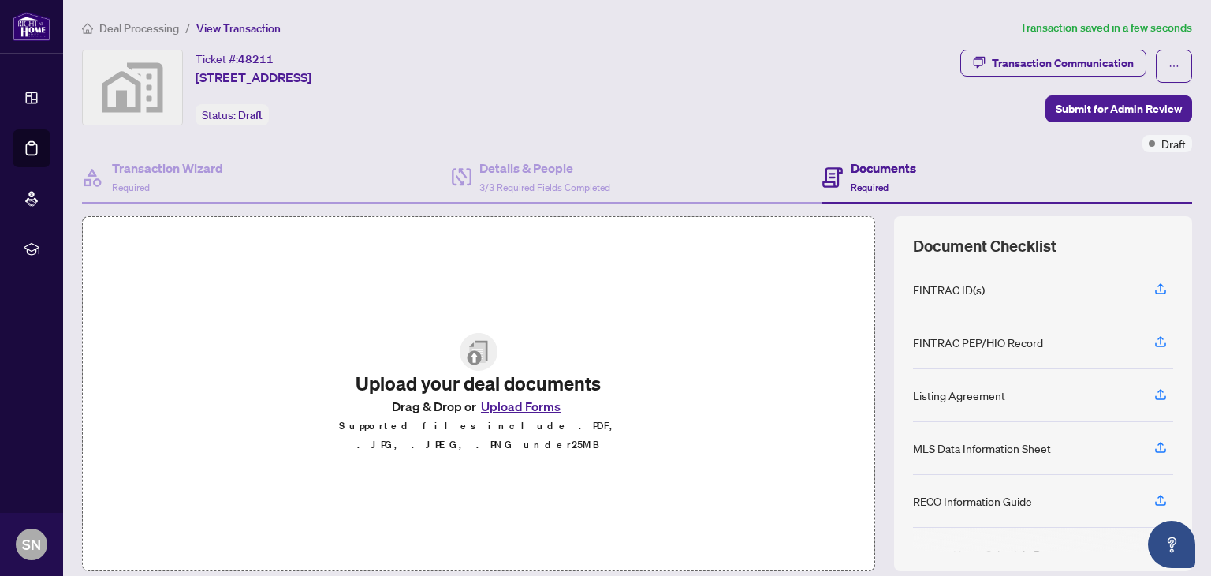
click at [508, 416] on button "Upload Forms" at bounding box center [520, 406] width 89 height 21
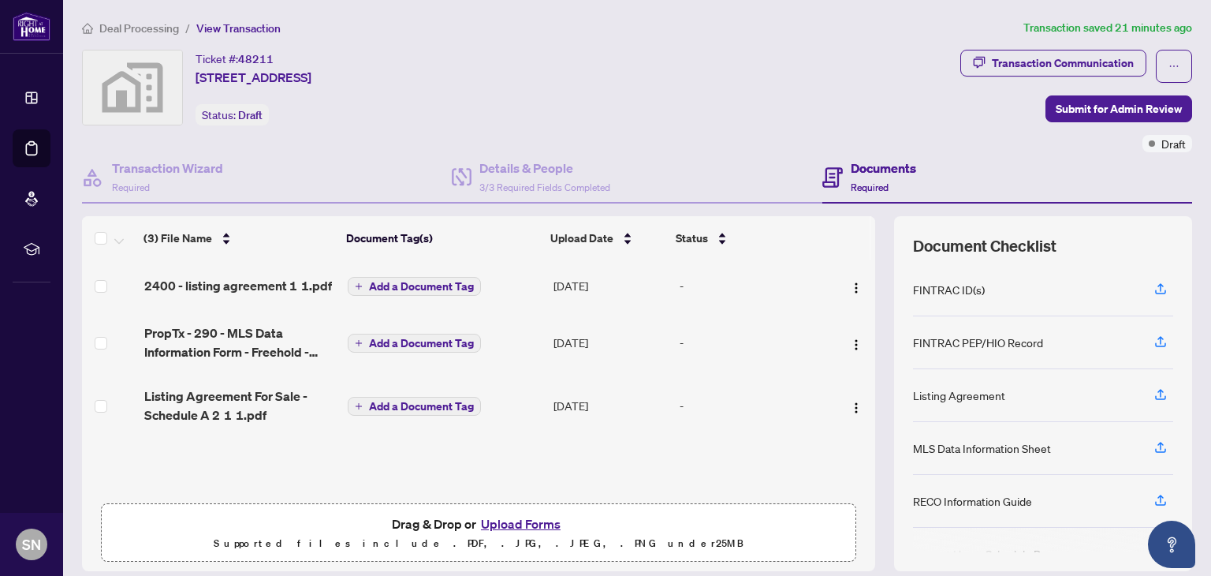
click at [508, 520] on button "Upload Forms" at bounding box center [520, 523] width 89 height 21
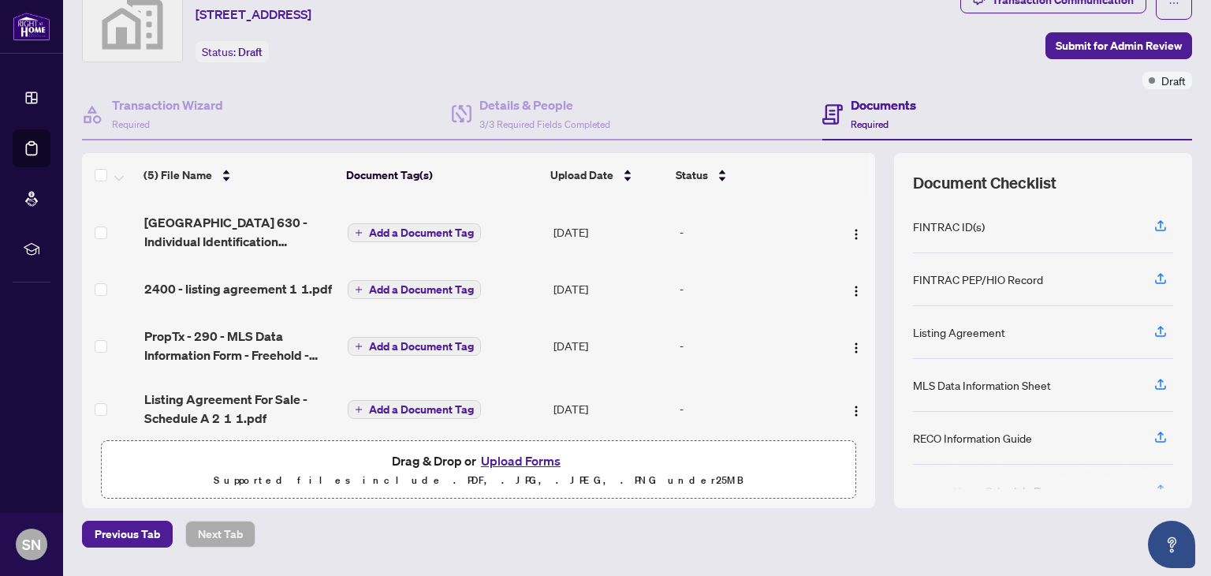
scroll to position [73, 0]
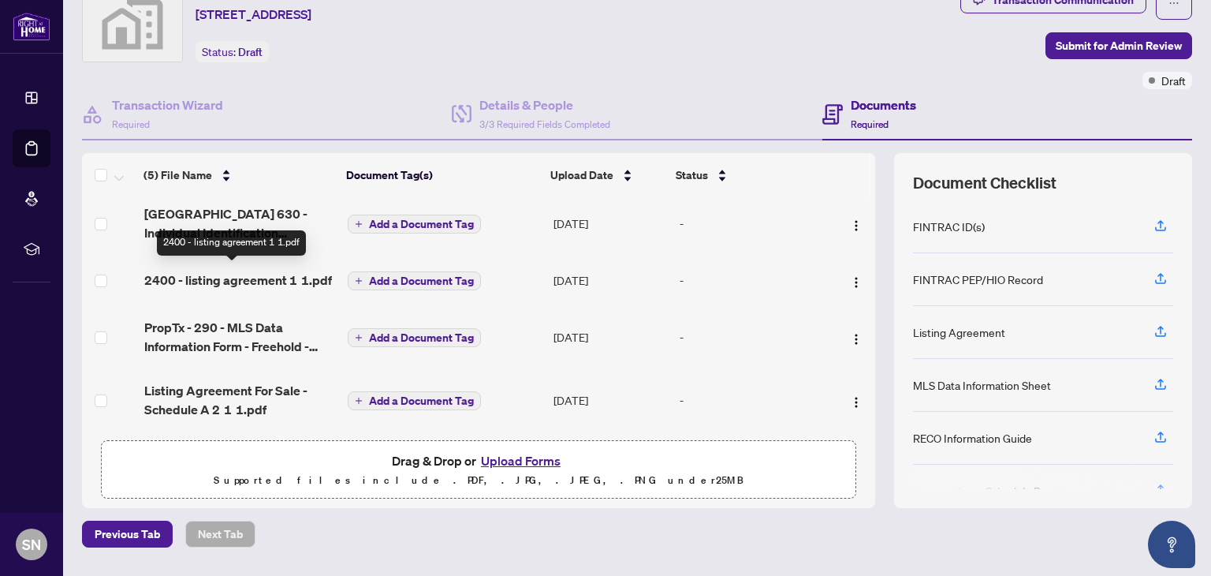
click at [256, 274] on span "2400 - listing agreement 1 1.pdf" at bounding box center [238, 279] width 188 height 19
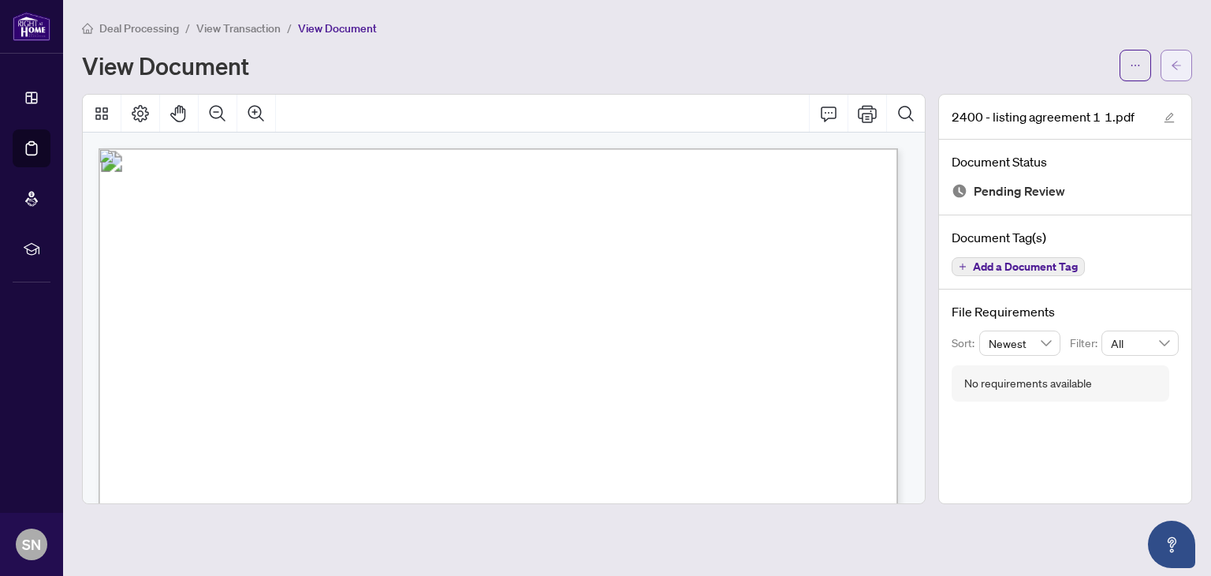
click at [1184, 64] on button "button" at bounding box center [1177, 66] width 32 height 32
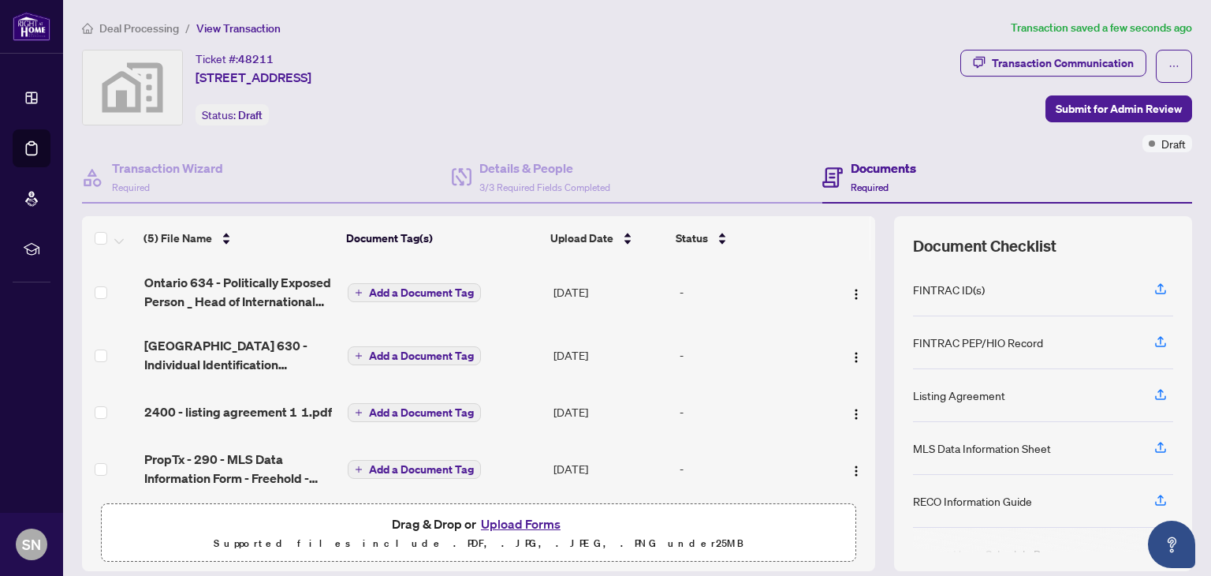
drag, startPoint x: 863, startPoint y: 360, endPoint x: 870, endPoint y: 493, distance: 132.6
click at [870, 493] on div "(5) File Name Document Tag(s) Upload Date Status [GEOGRAPHIC_DATA] 634 - Politi…" at bounding box center [637, 393] width 1110 height 355
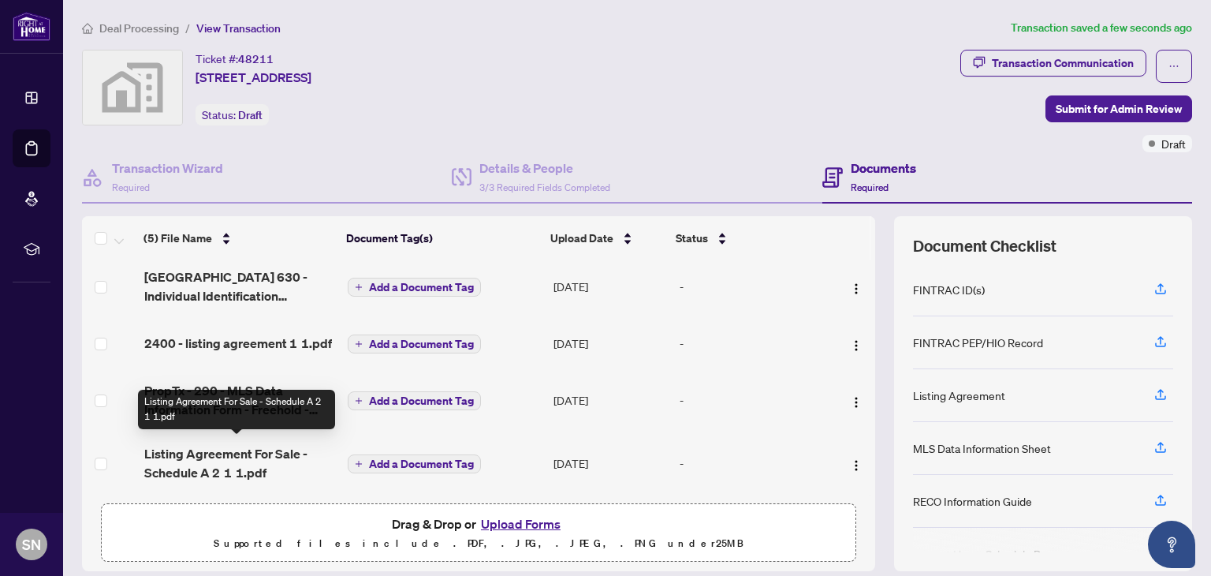
click at [207, 454] on span "Listing Agreement For Sale - Schedule A 2 1 1.pdf" at bounding box center [240, 463] width 192 height 38
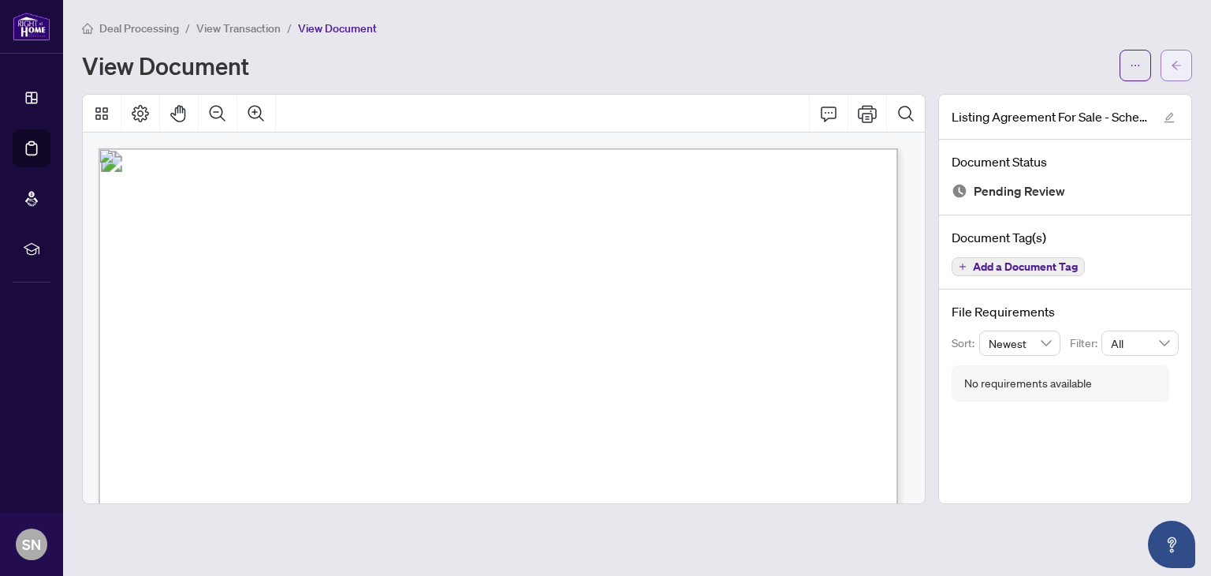
click at [1181, 61] on icon "arrow-left" at bounding box center [1176, 65] width 11 height 11
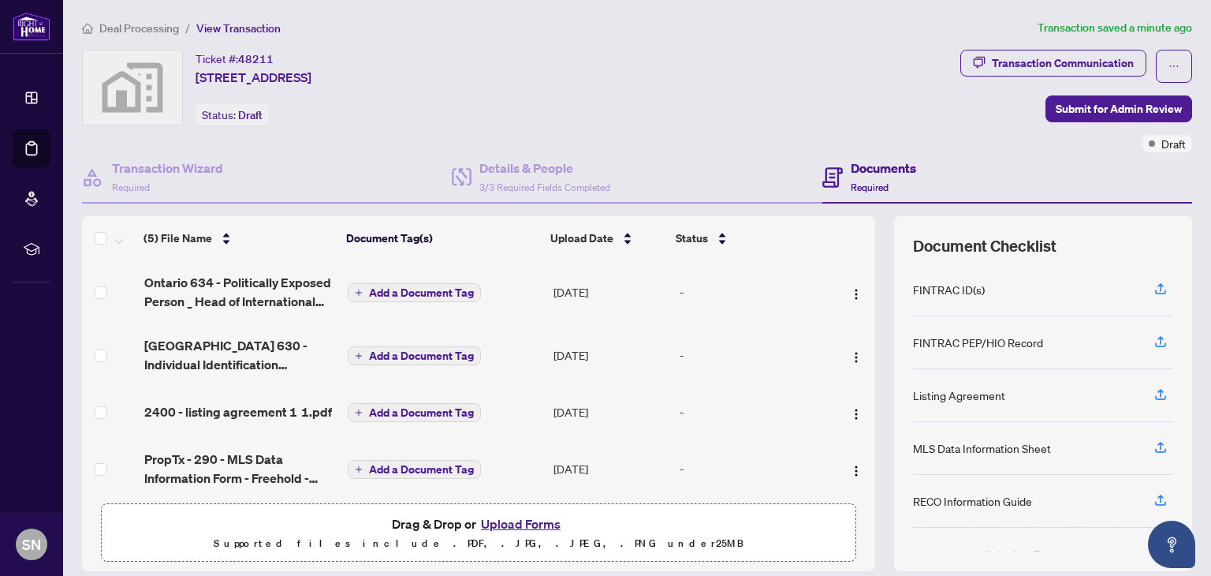
click at [502, 514] on button "Upload Forms" at bounding box center [520, 523] width 89 height 21
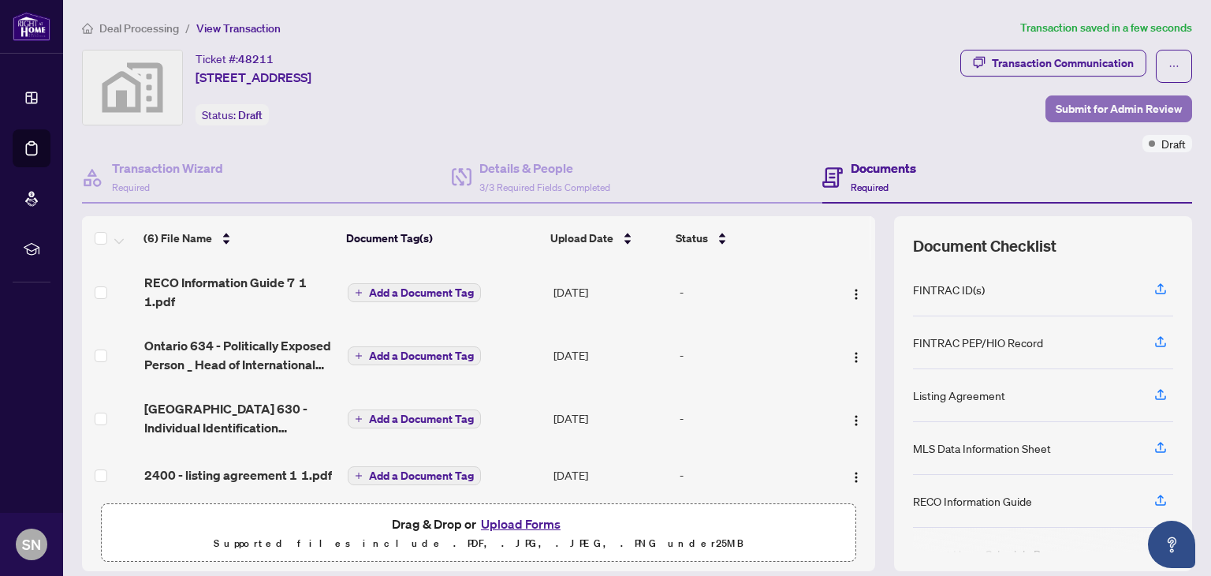
click at [1065, 105] on span "Submit for Admin Review" at bounding box center [1119, 108] width 126 height 25
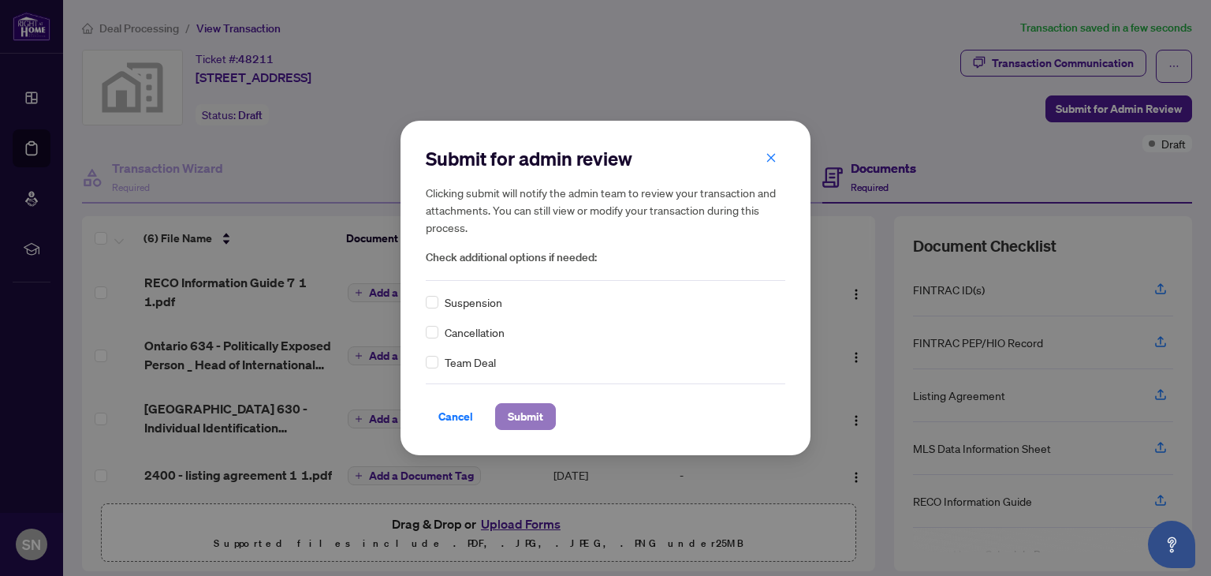
click at [513, 414] on span "Submit" at bounding box center [525, 416] width 35 height 25
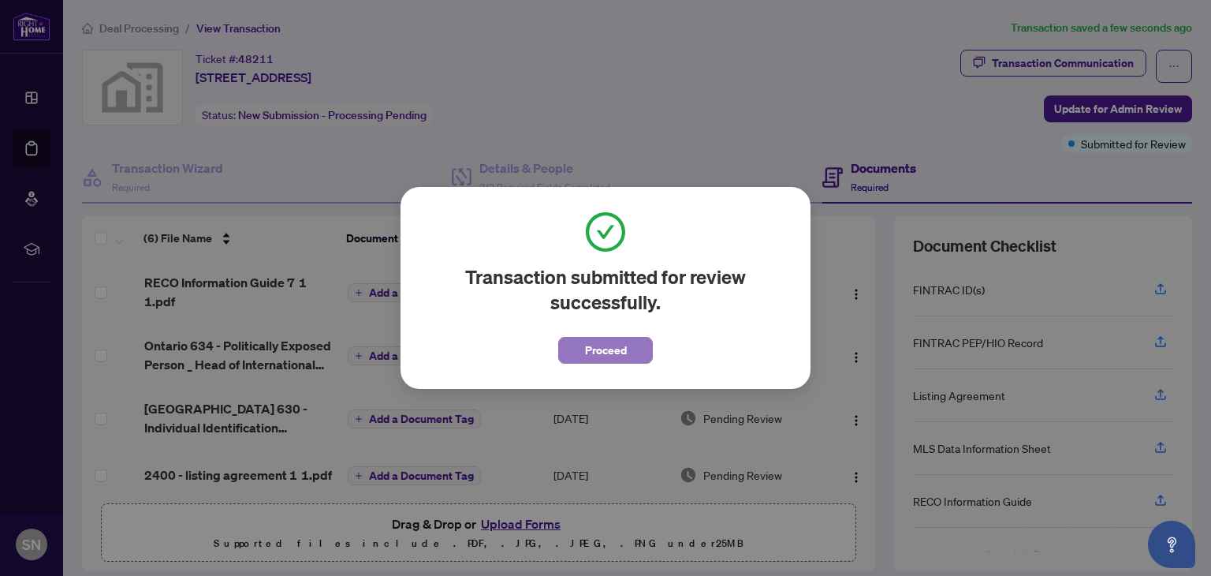
click at [606, 352] on span "Proceed" at bounding box center [606, 349] width 42 height 25
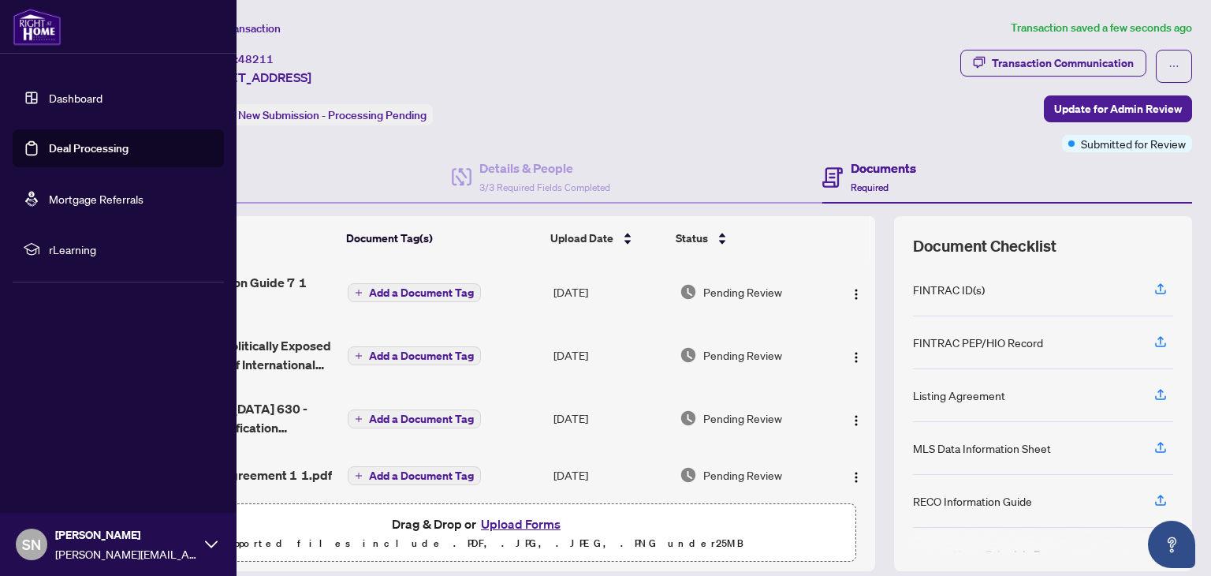
click at [33, 31] on img at bounding box center [37, 27] width 49 height 38
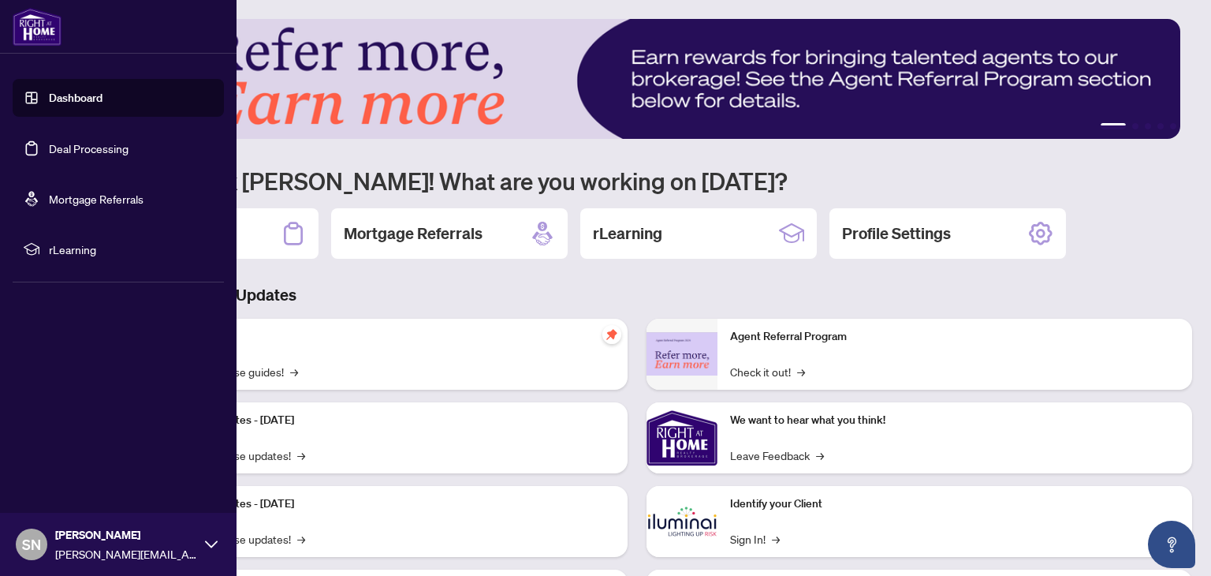
click at [71, 99] on link "Dashboard" at bounding box center [76, 98] width 54 height 14
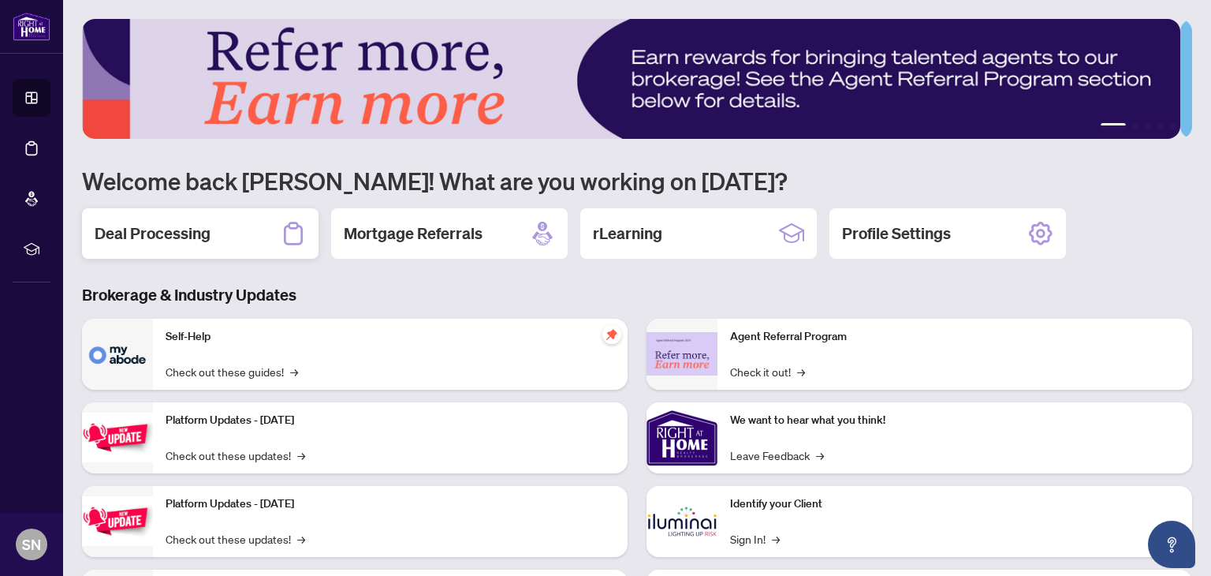
click at [167, 234] on h2 "Deal Processing" at bounding box center [153, 233] width 116 height 22
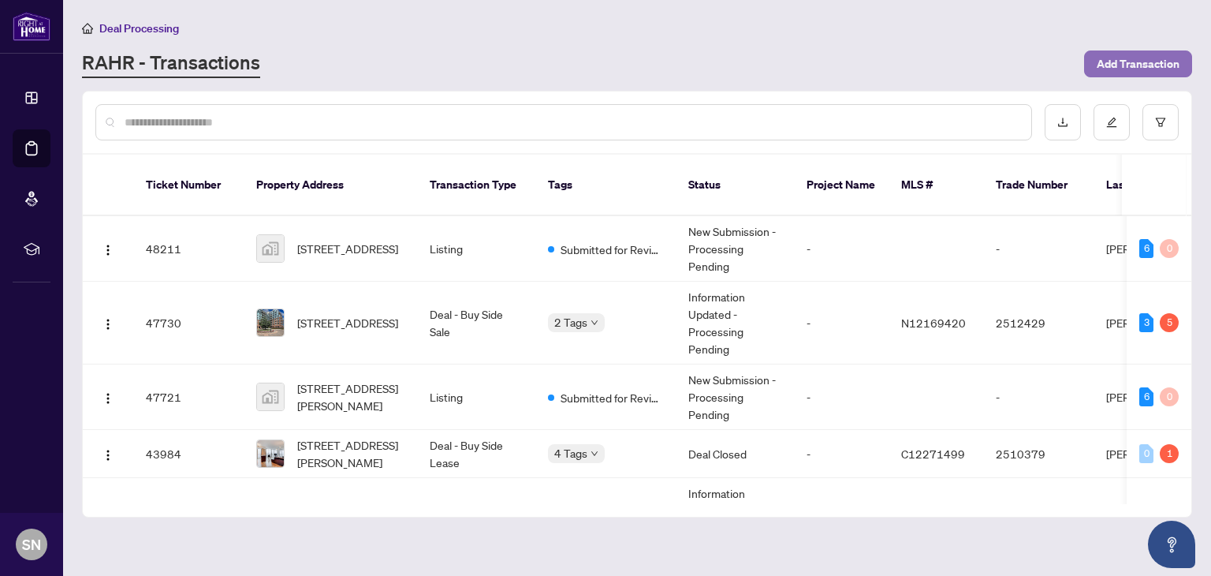
click at [1143, 58] on span "Add Transaction" at bounding box center [1138, 63] width 83 height 25
